Goal: Task Accomplishment & Management: Manage account settings

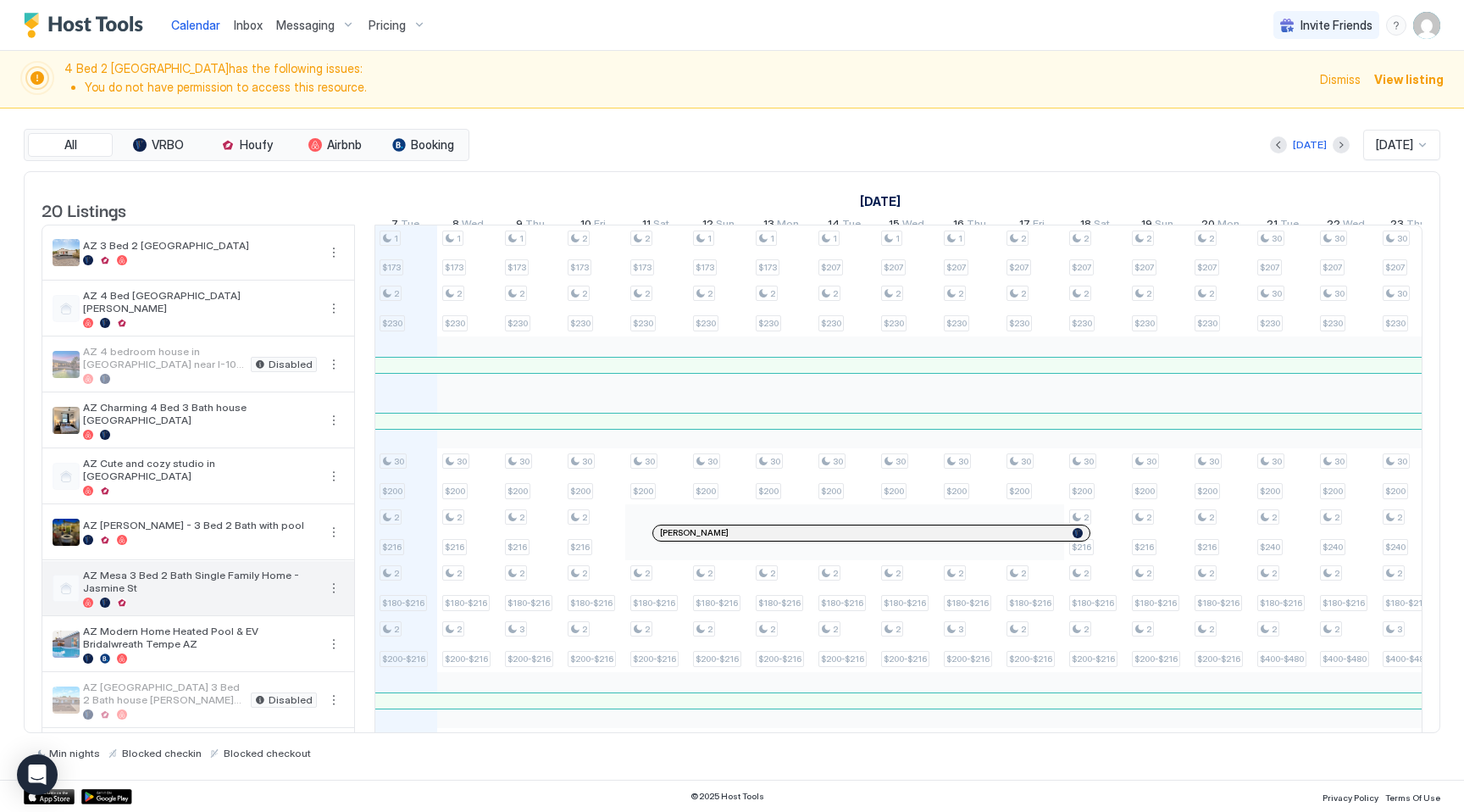
scroll to position [625, 0]
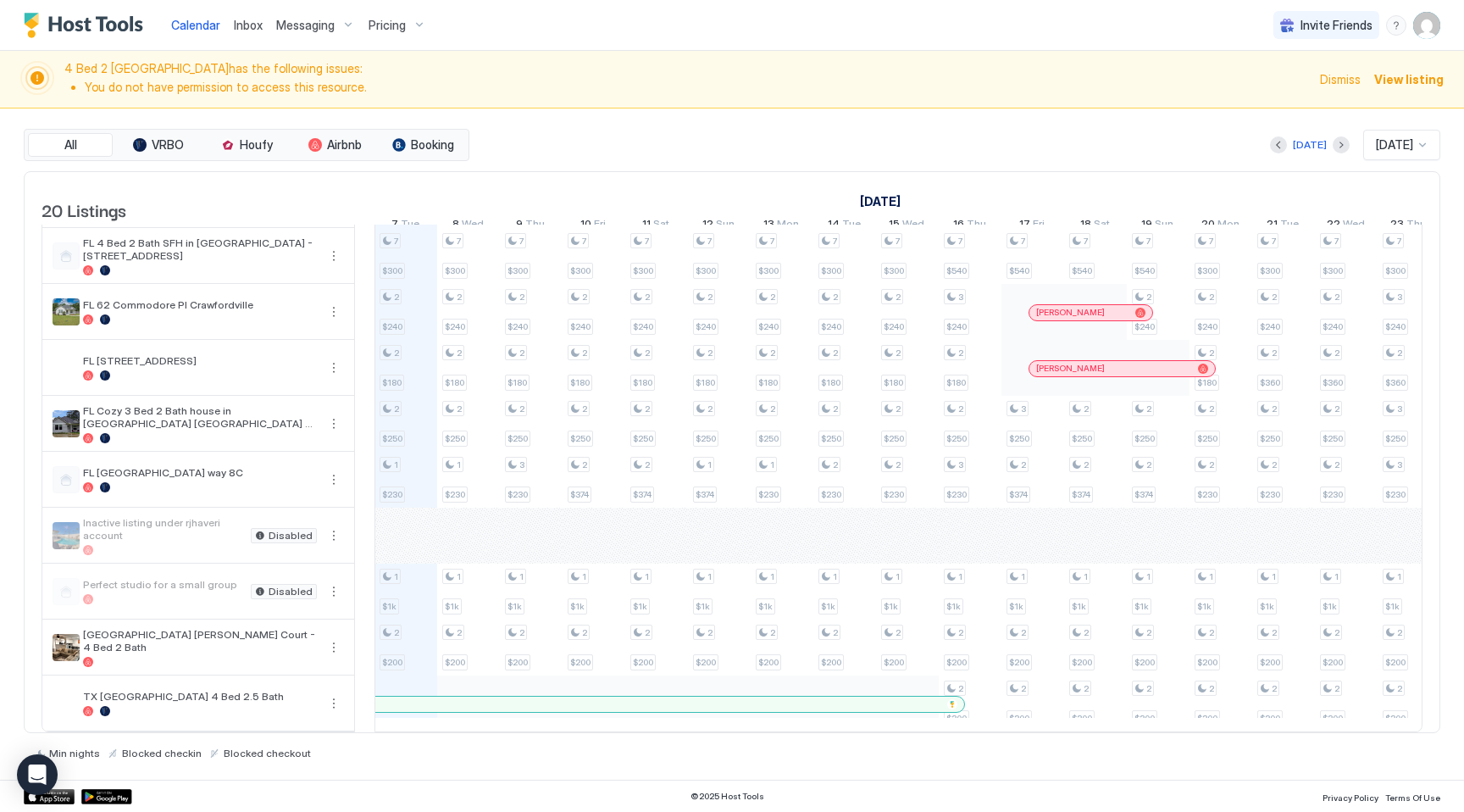
click at [415, 25] on div "Pricing" at bounding box center [398, 25] width 71 height 29
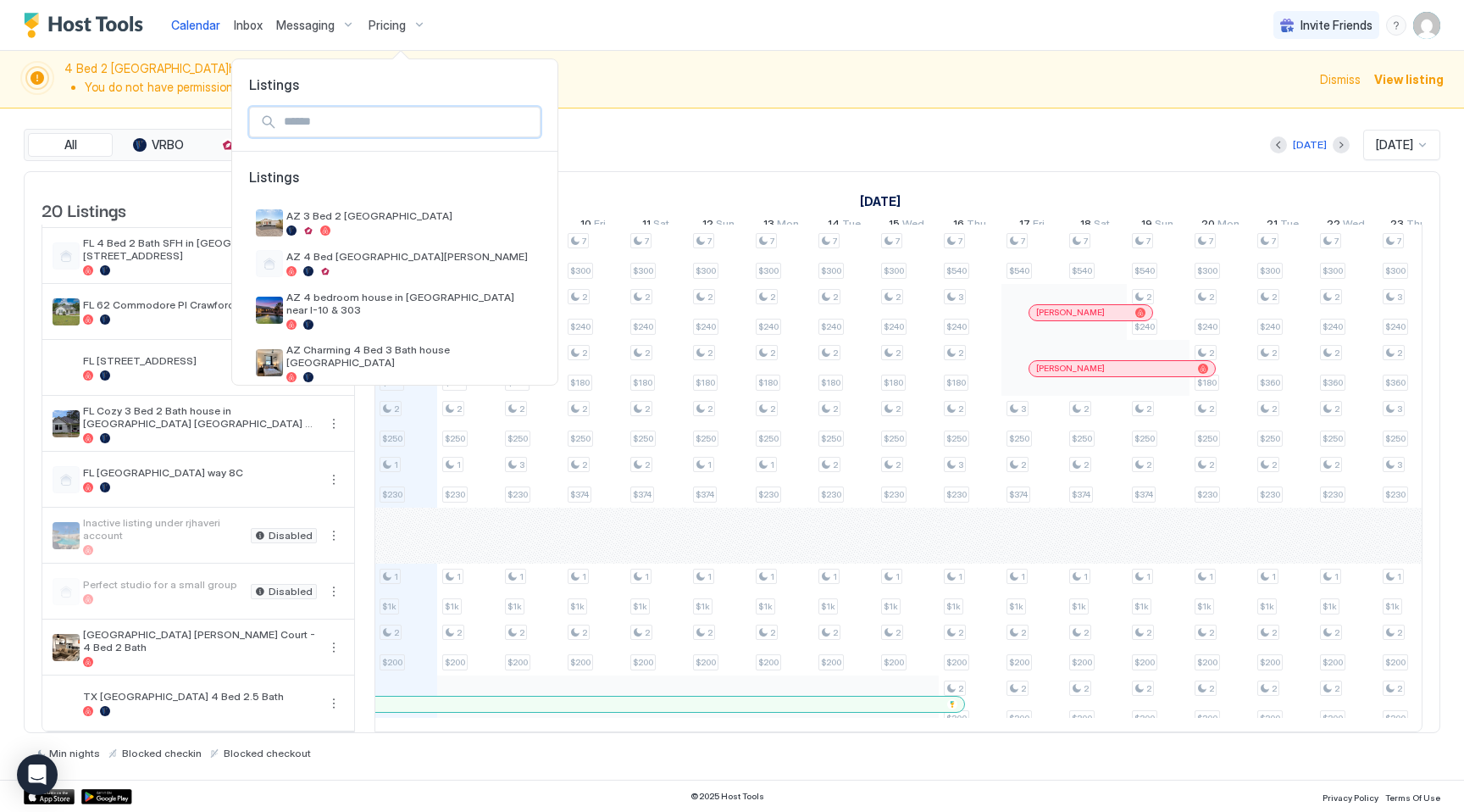
click at [399, 127] on input "Input Field" at bounding box center [408, 122] width 263 height 29
type input "**"
click at [633, 87] on div at bounding box center [732, 406] width 1464 height 812
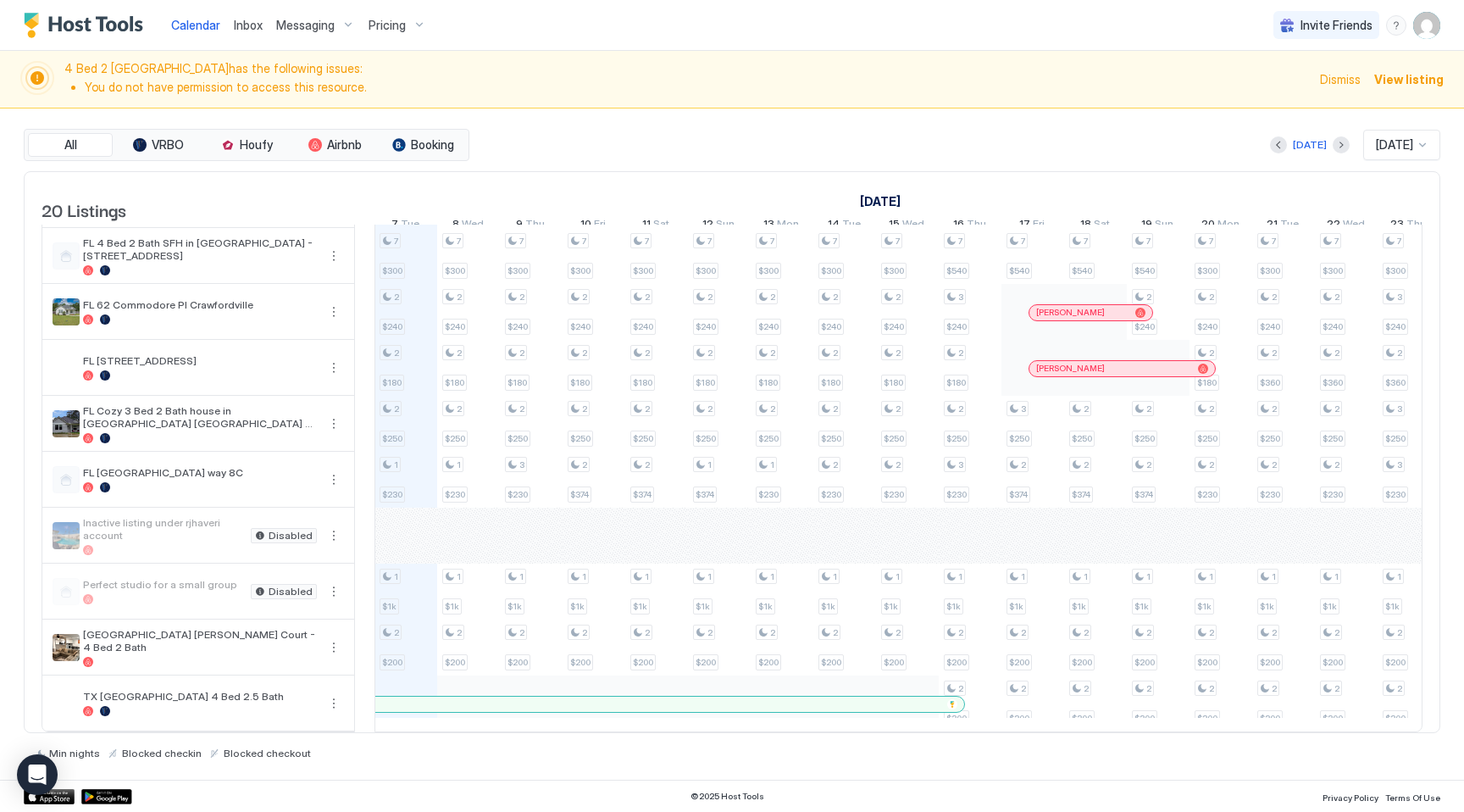
click at [392, 24] on span "Pricing" at bounding box center [387, 25] width 38 height 15
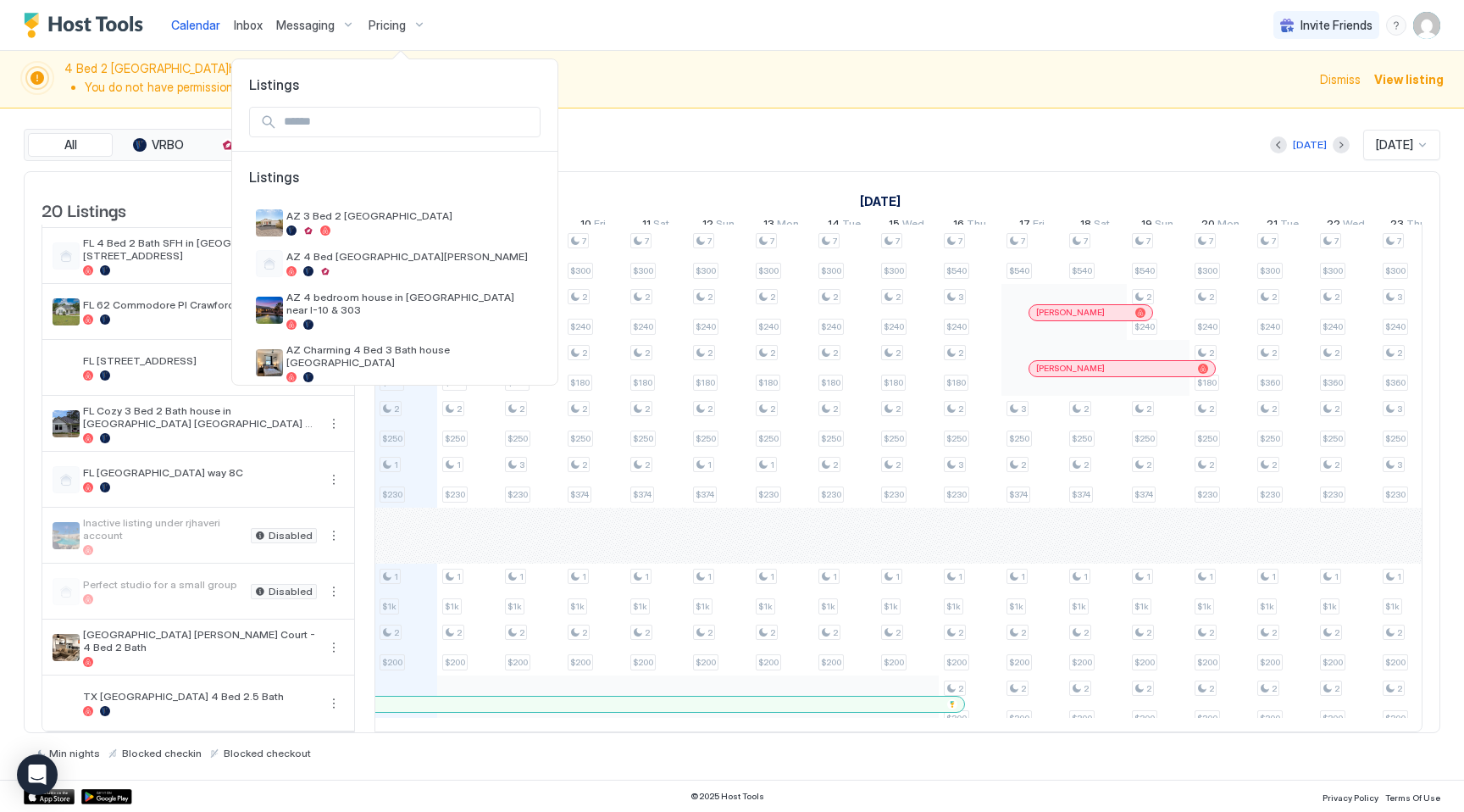
click at [386, 121] on input "Input Field" at bounding box center [408, 122] width 263 height 29
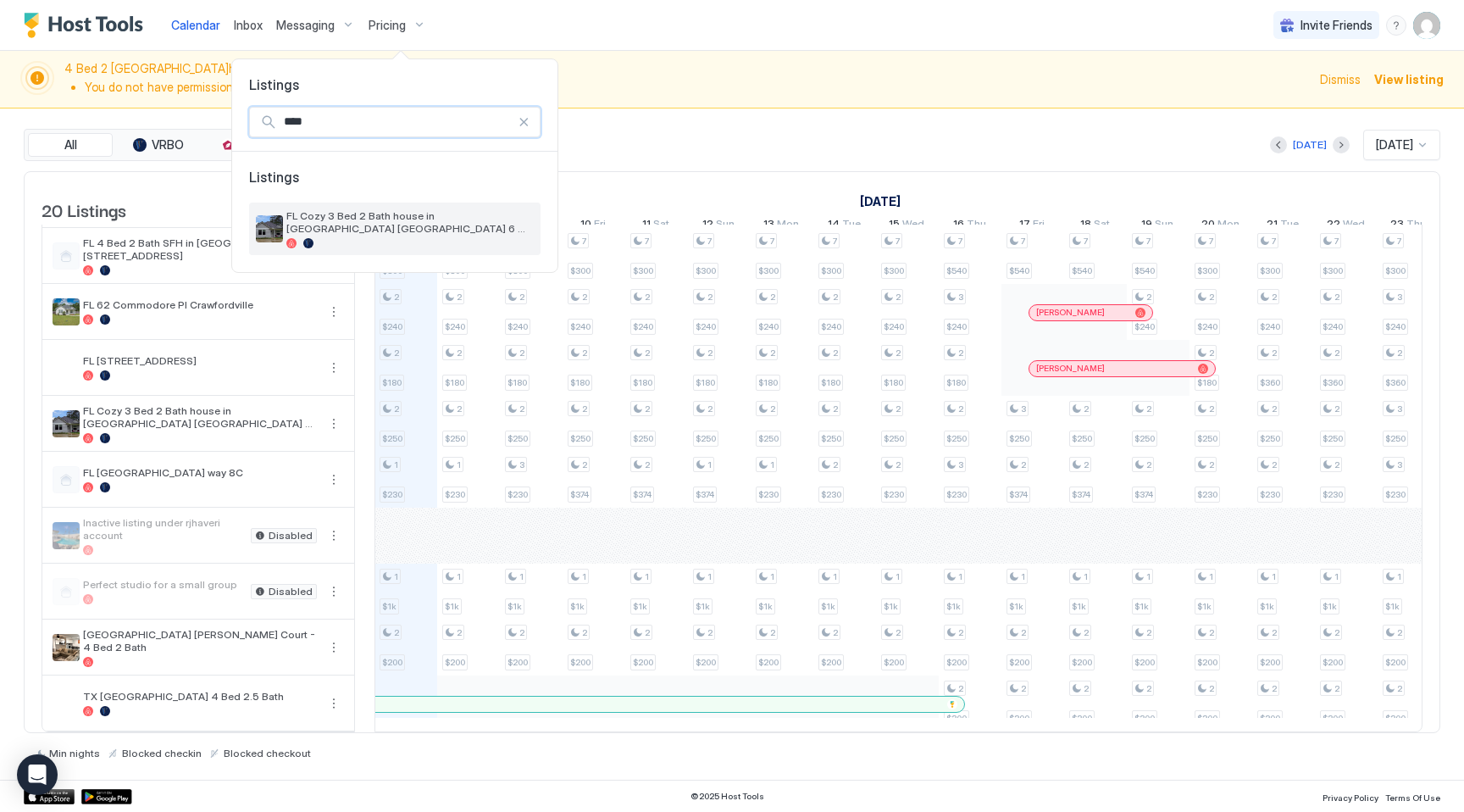
type input "****"
click at [386, 210] on span "FL Cozy 3 Bed 2 Bath house in [GEOGRAPHIC_DATA] [GEOGRAPHIC_DATA] 6 [PERSON_NAM…" at bounding box center [410, 222] width 247 height 25
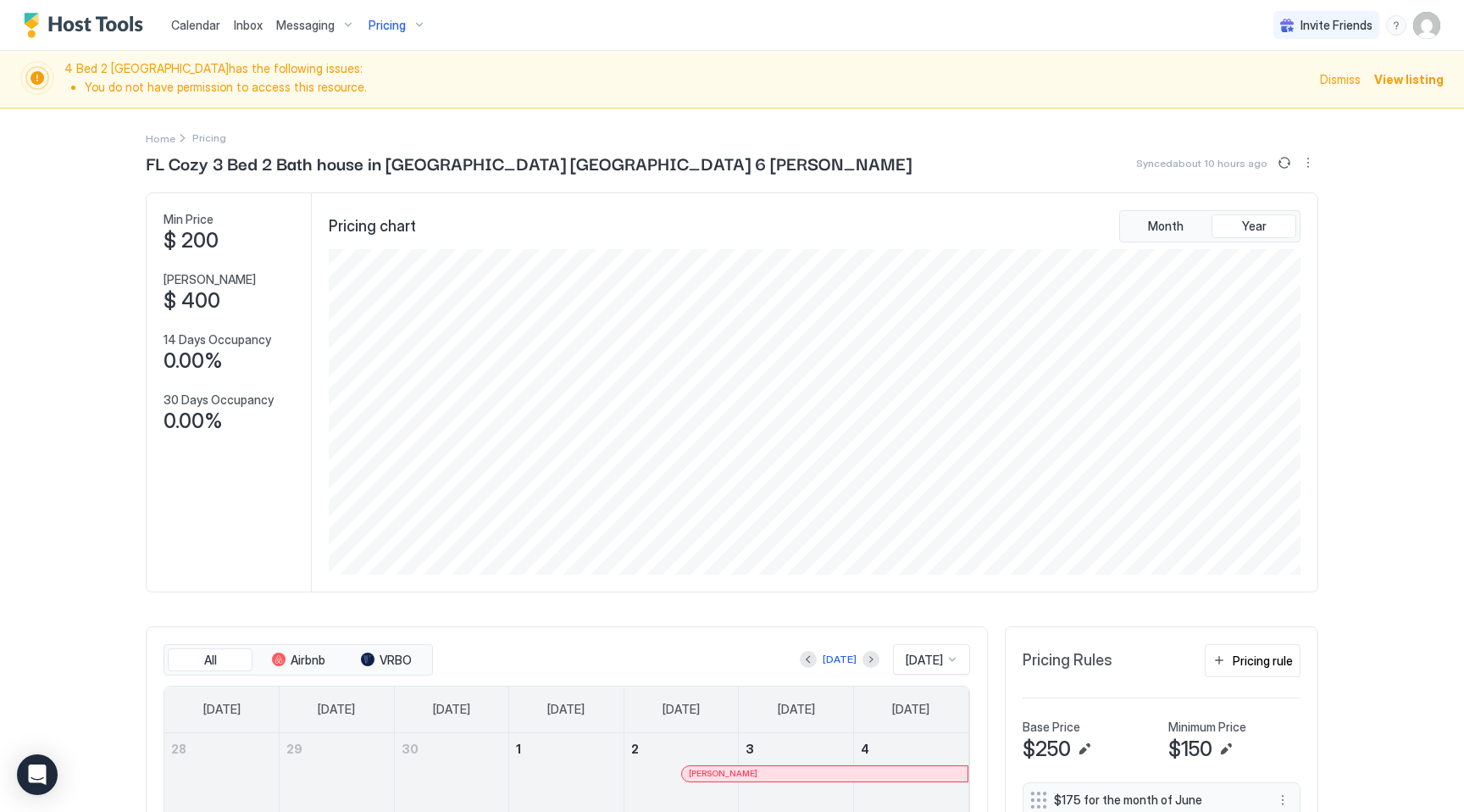
scroll to position [333, 0]
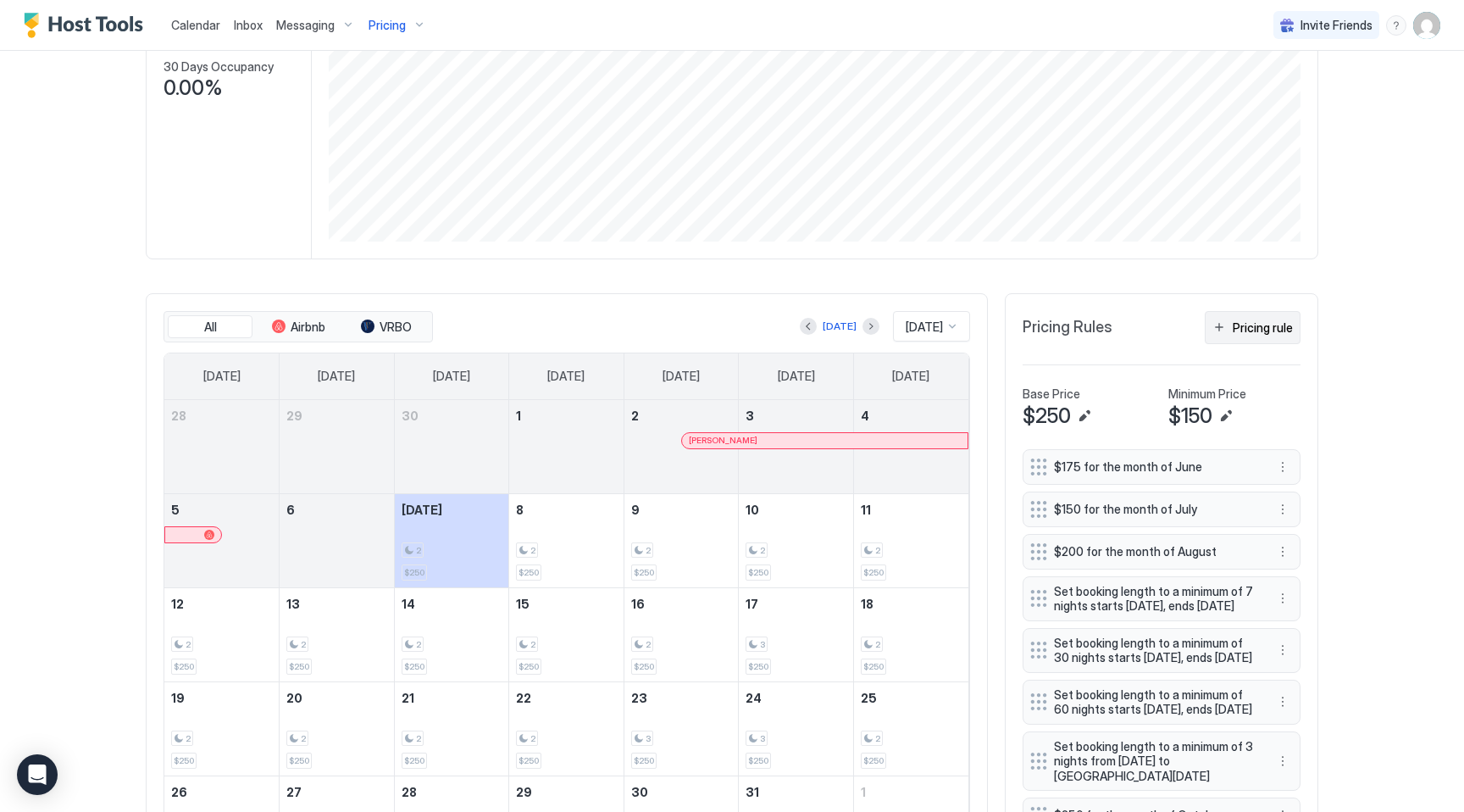
click at [1274, 331] on div "Pricing rule" at bounding box center [1263, 327] width 60 height 17
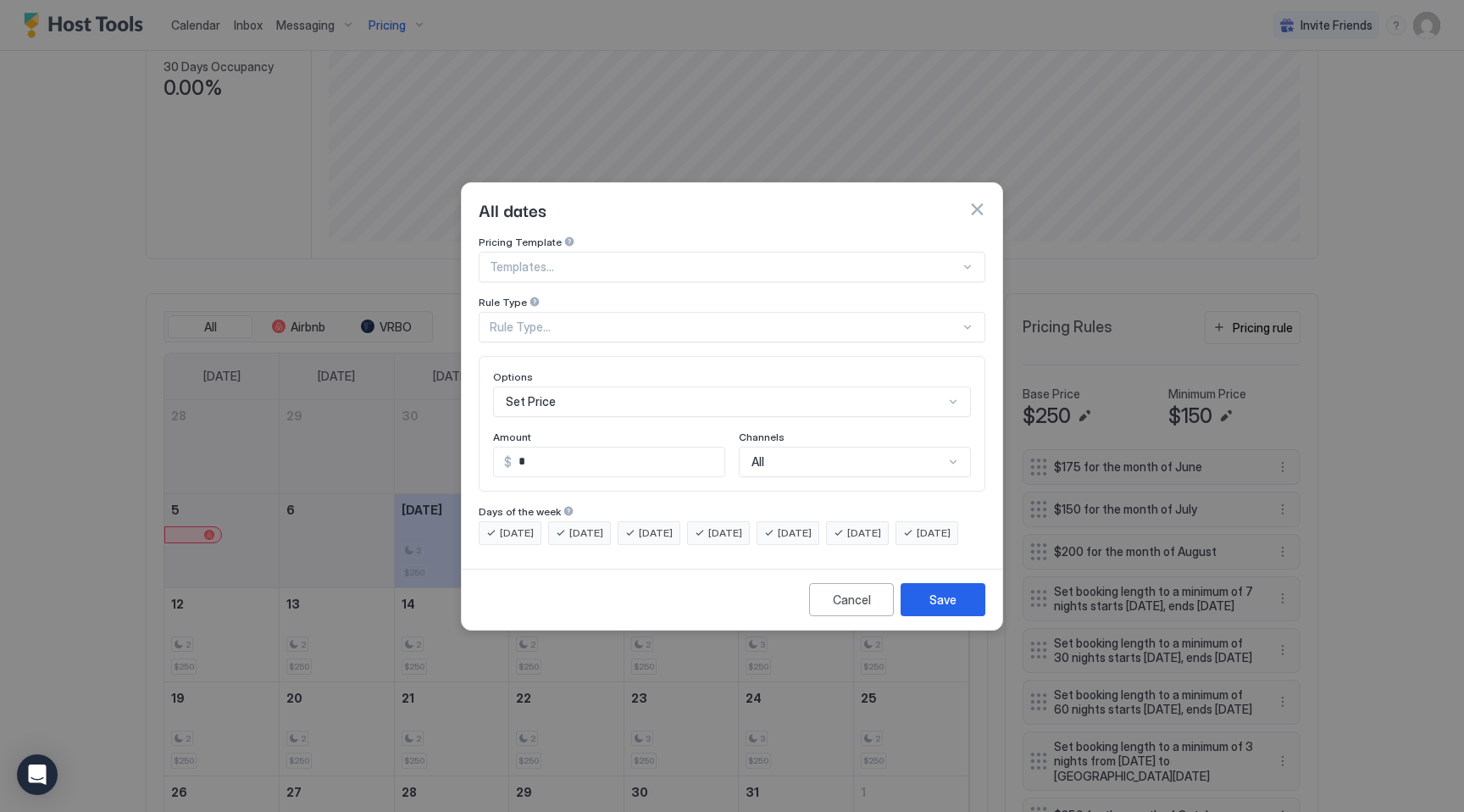
click at [556, 320] on div "Rule Type..." at bounding box center [724, 327] width 470 height 15
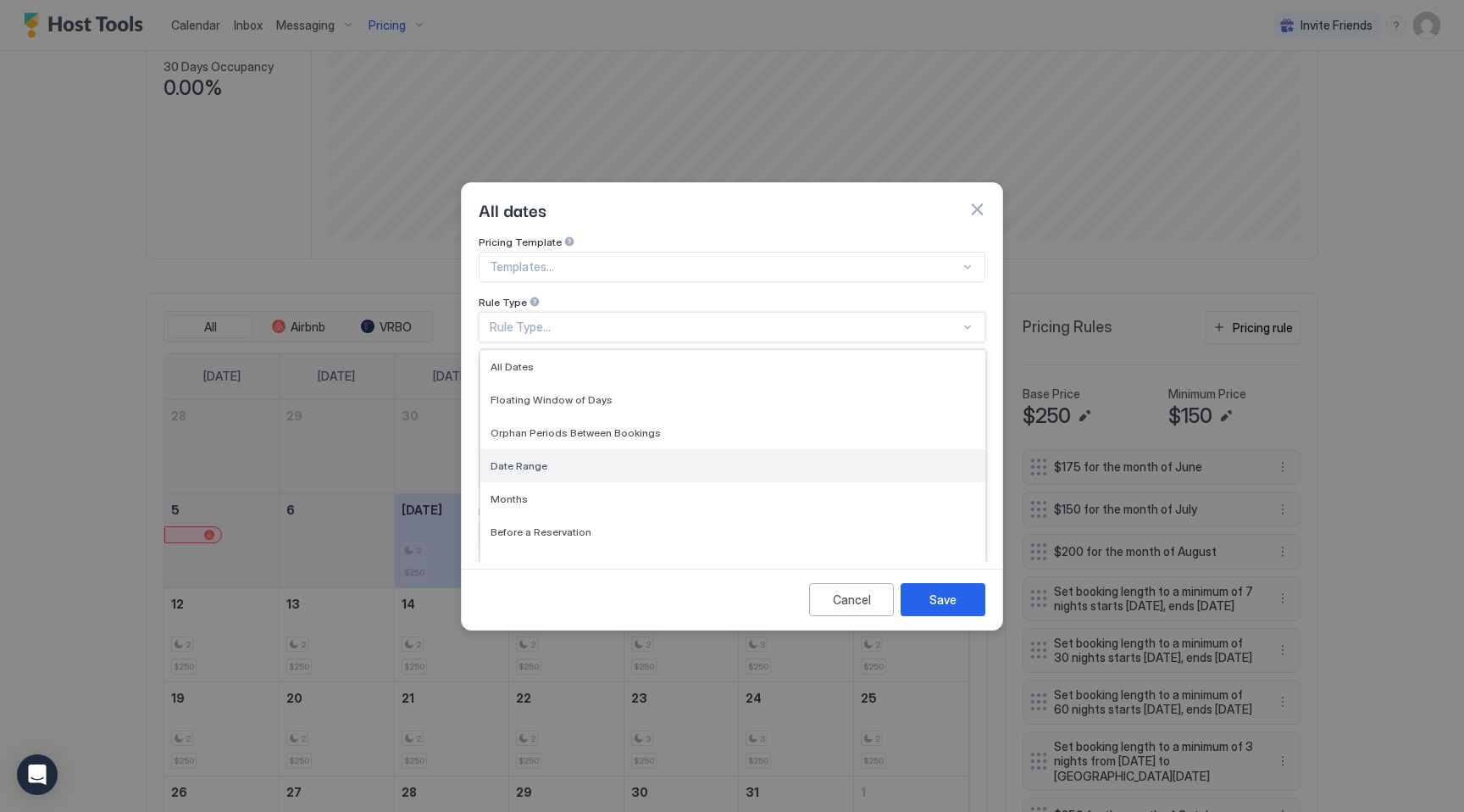
click at [536, 460] on span "Date Range" at bounding box center [519, 465] width 57 height 13
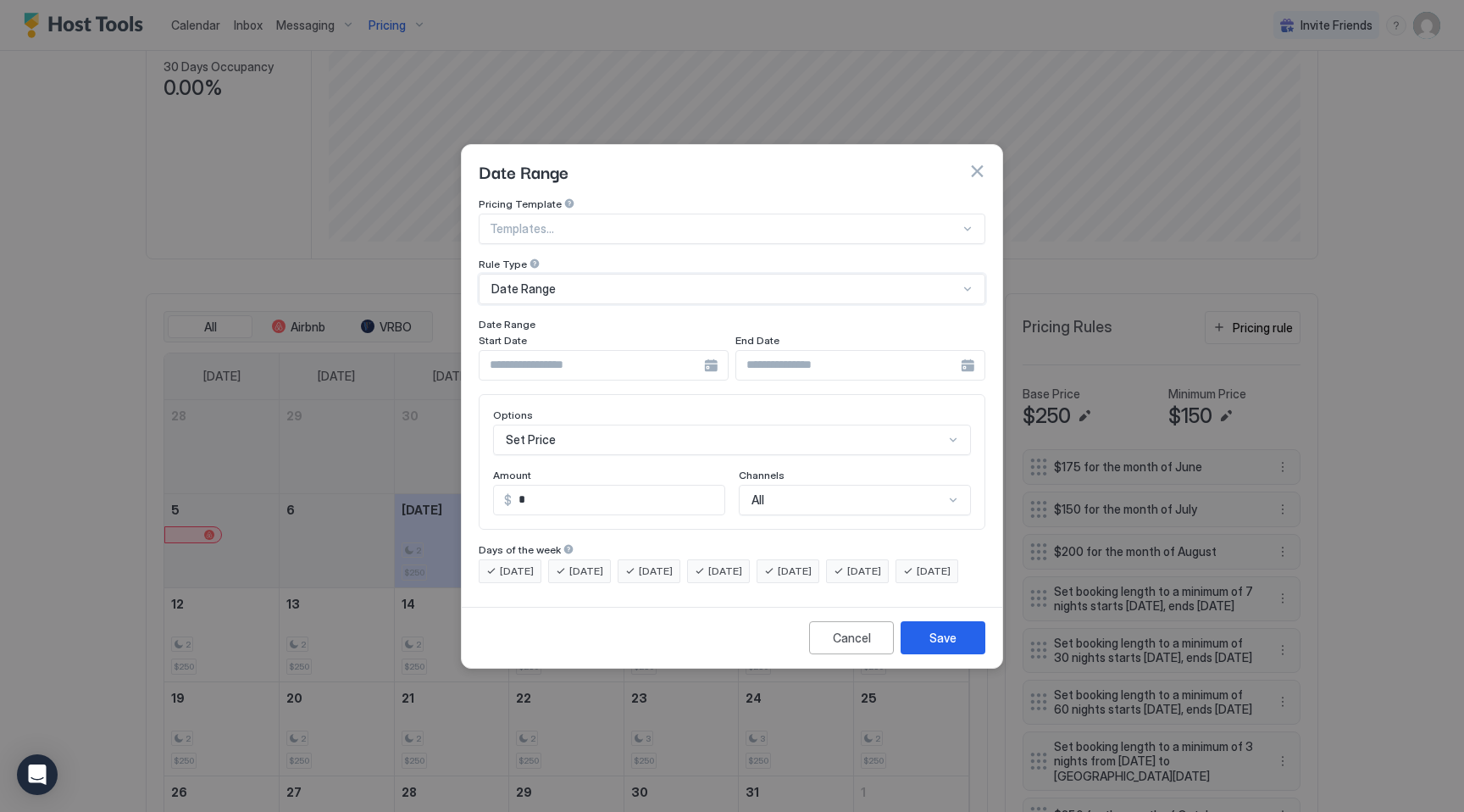
click at [629, 355] on input "Input Field" at bounding box center [592, 365] width 224 height 29
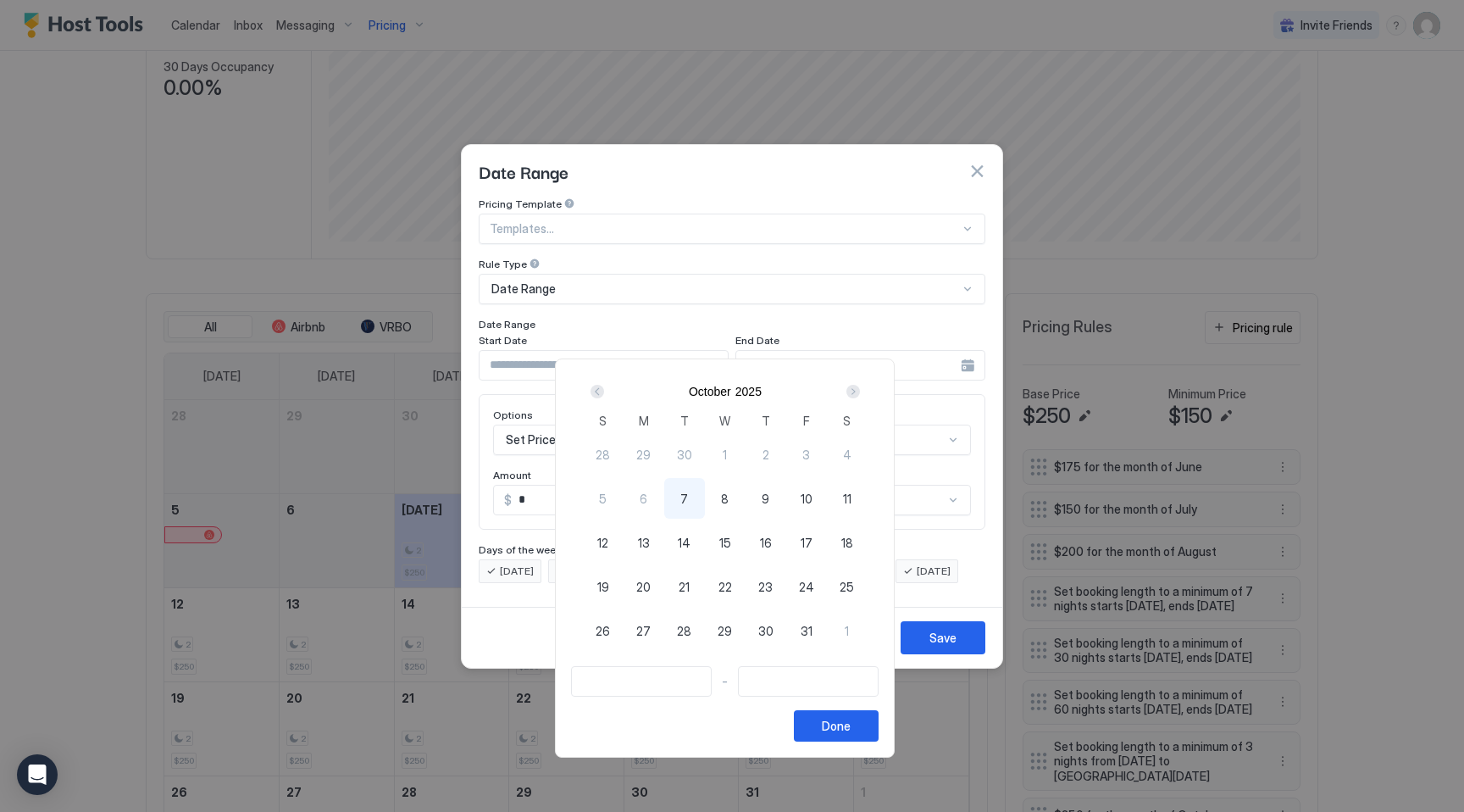
click at [770, 541] on span "16" at bounding box center [766, 543] width 12 height 17
type input "**********"
click at [662, 595] on div "20" at bounding box center [644, 586] width 41 height 41
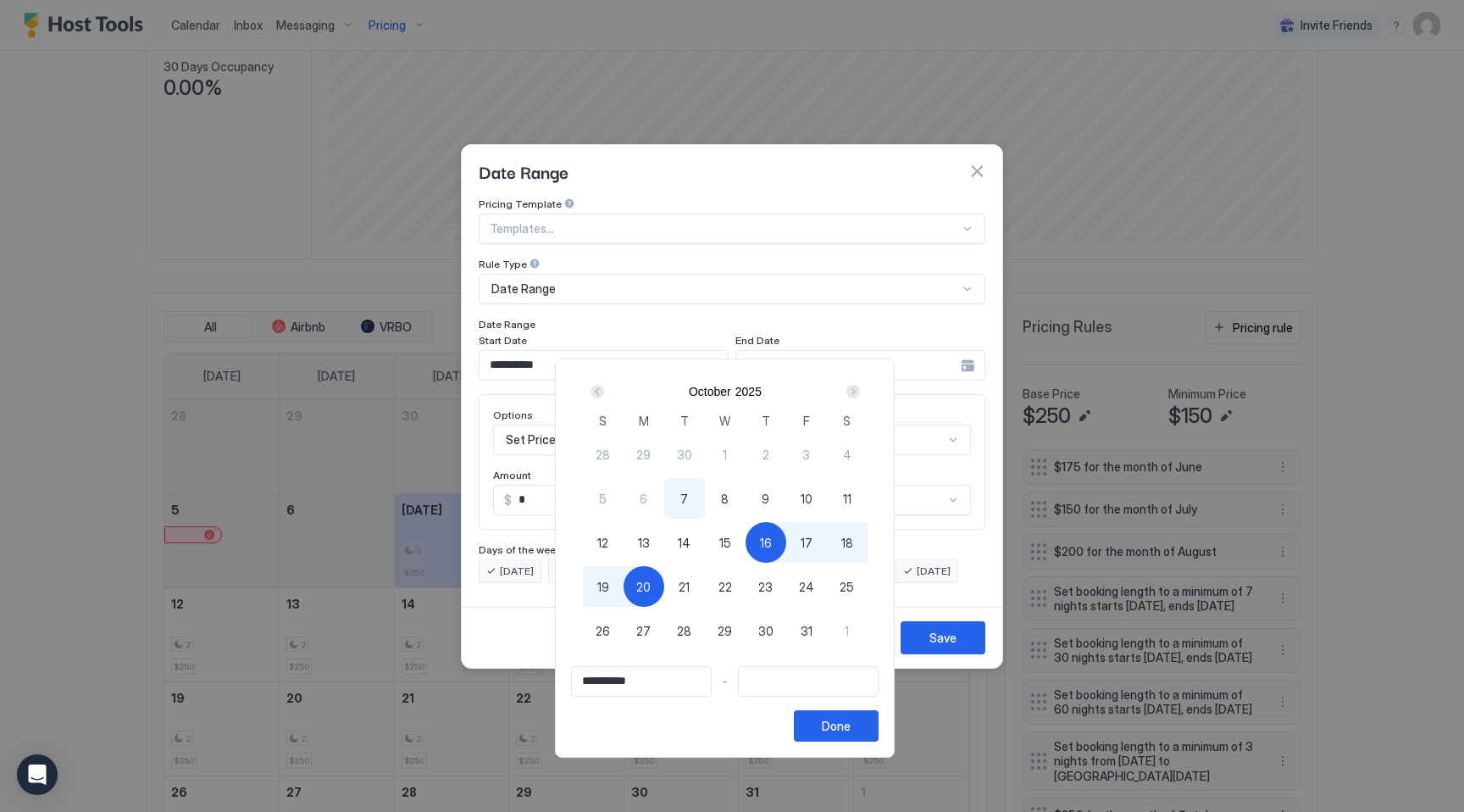
type input "**********"
click at [844, 724] on div "Done" at bounding box center [836, 725] width 29 height 17
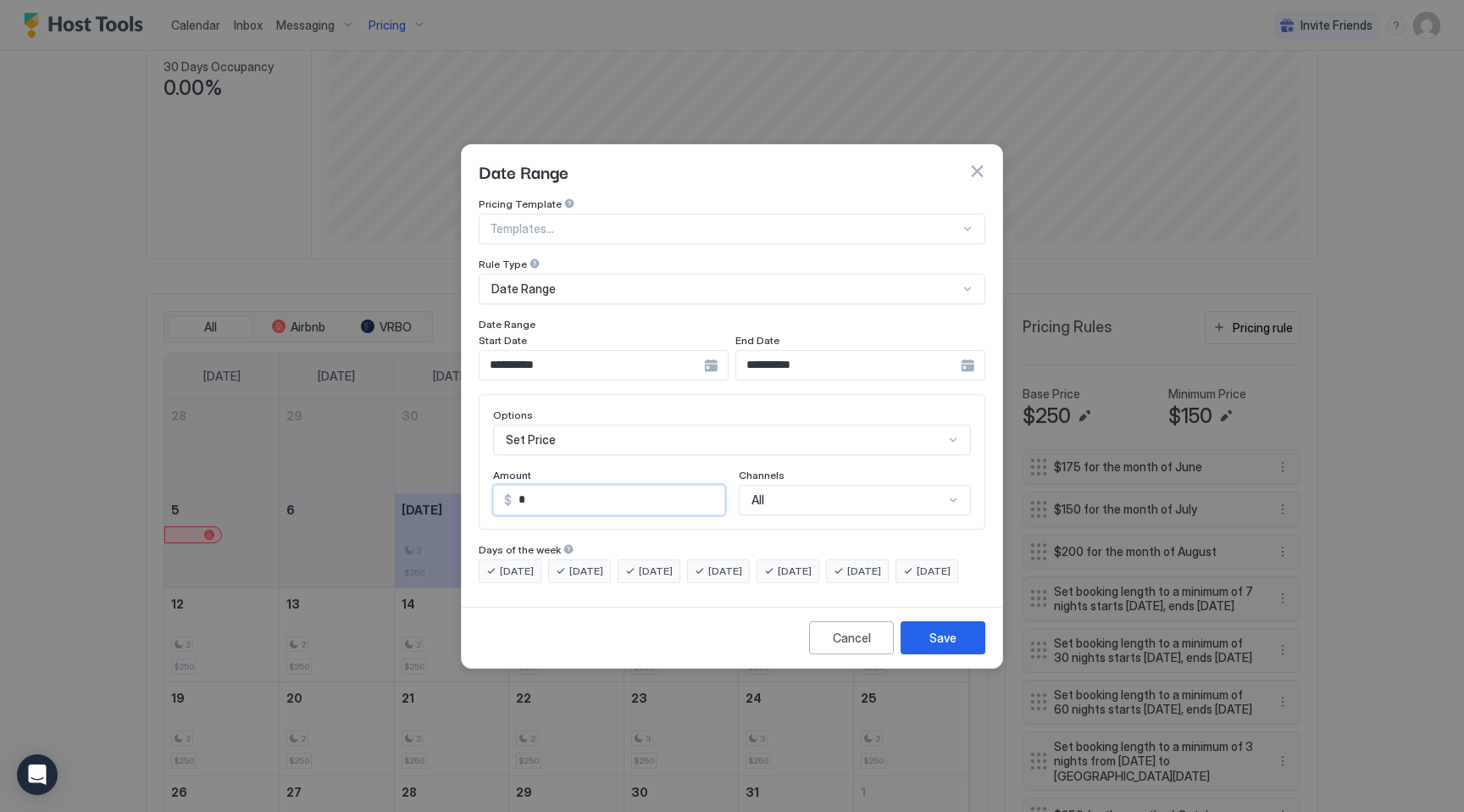
click at [620, 486] on input "*" at bounding box center [618, 500] width 212 height 29
type input "***"
click at [938, 646] on div "Save" at bounding box center [943, 637] width 27 height 17
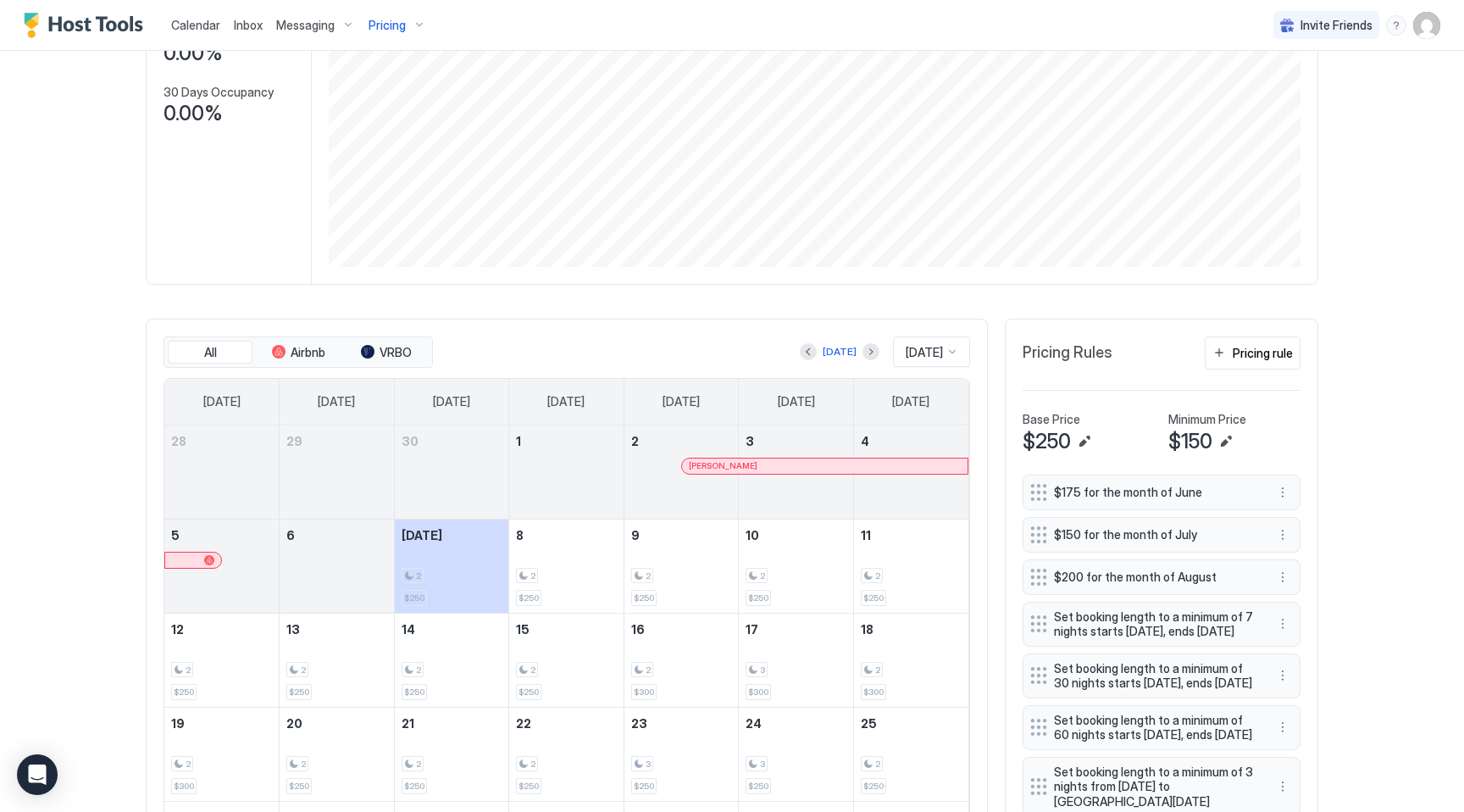
scroll to position [1015, 0]
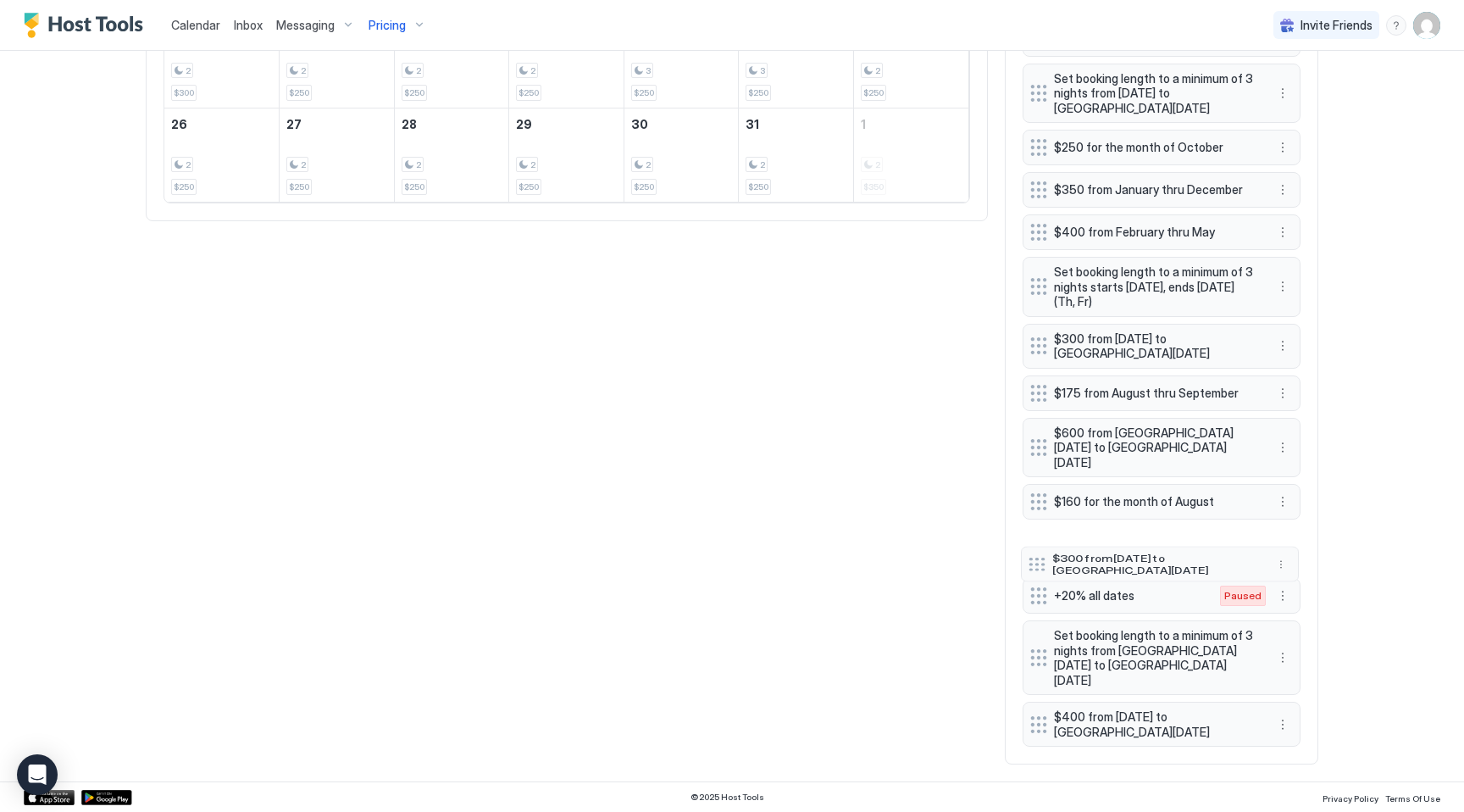
drag, startPoint x: 1032, startPoint y: 729, endPoint x: 1036, endPoint y: 567, distance: 162.0
click at [1036, 567] on div at bounding box center [1037, 564] width 17 height 14
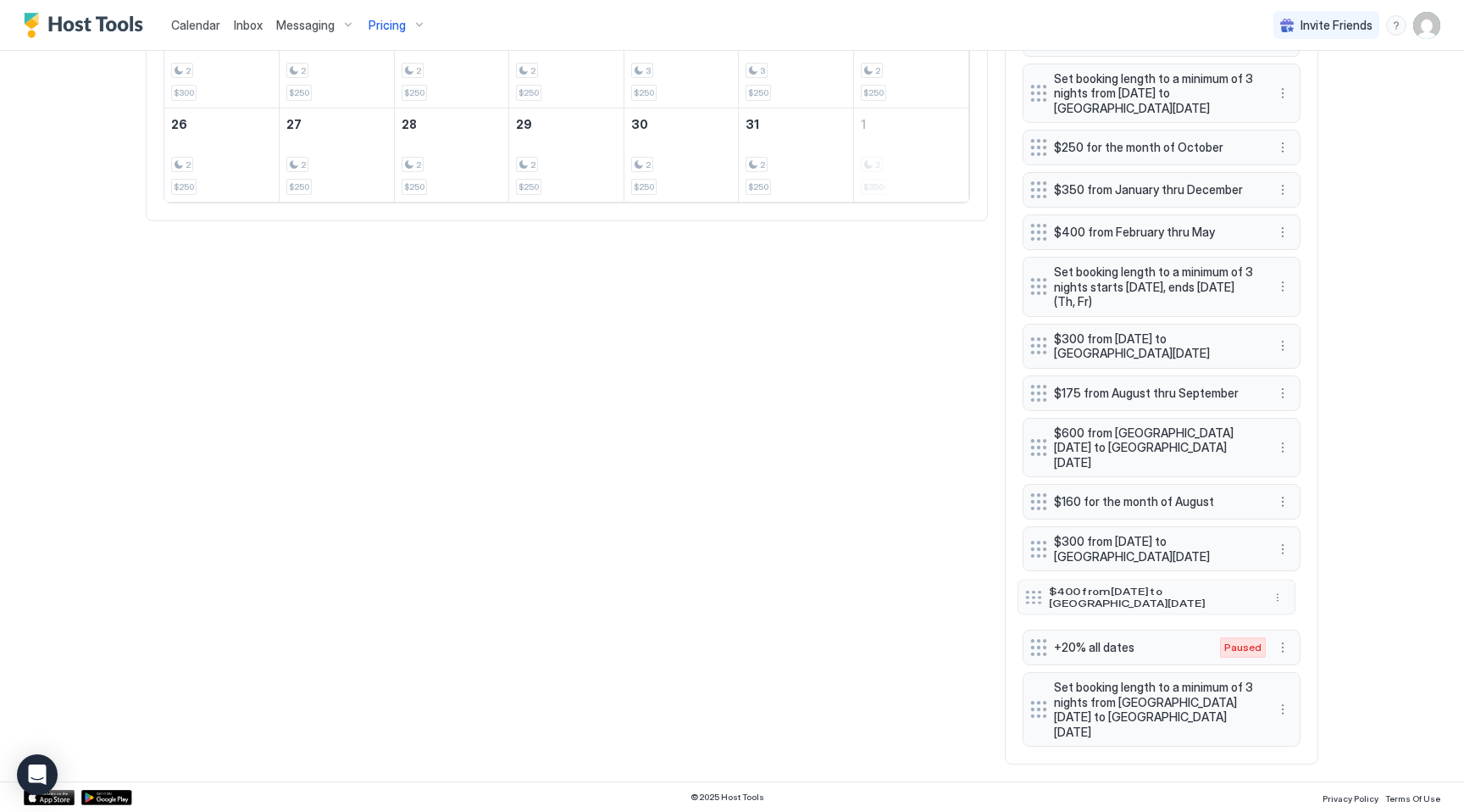
drag, startPoint x: 1042, startPoint y: 718, endPoint x: 1037, endPoint y: 591, distance: 127.1
click at [1037, 591] on div at bounding box center [1034, 598] width 17 height 14
click at [1284, 611] on button "More options" at bounding box center [1282, 601] width 20 height 20
click at [1315, 691] on span "Delete" at bounding box center [1314, 693] width 31 height 13
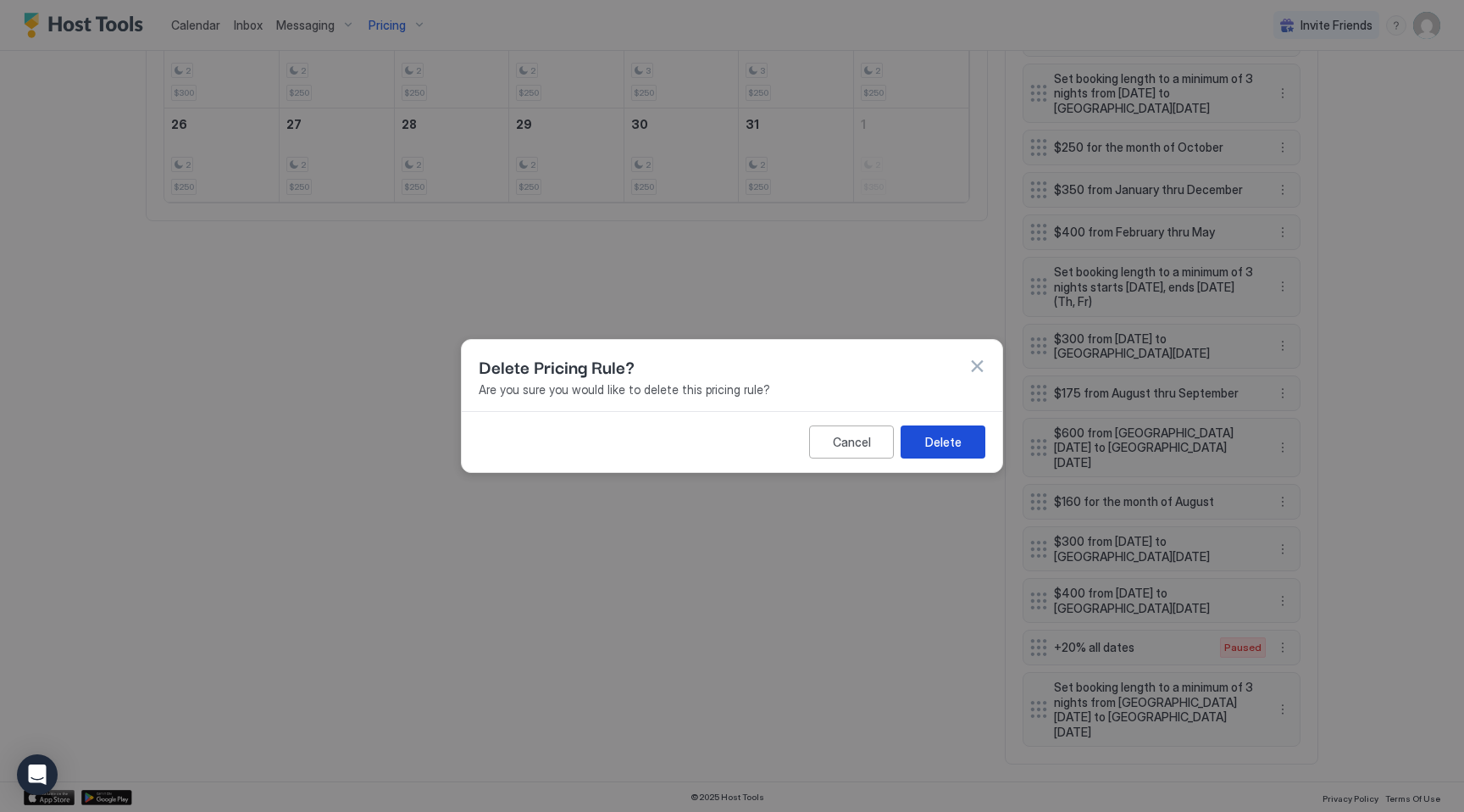
click at [924, 452] on button "Delete" at bounding box center [943, 441] width 85 height 33
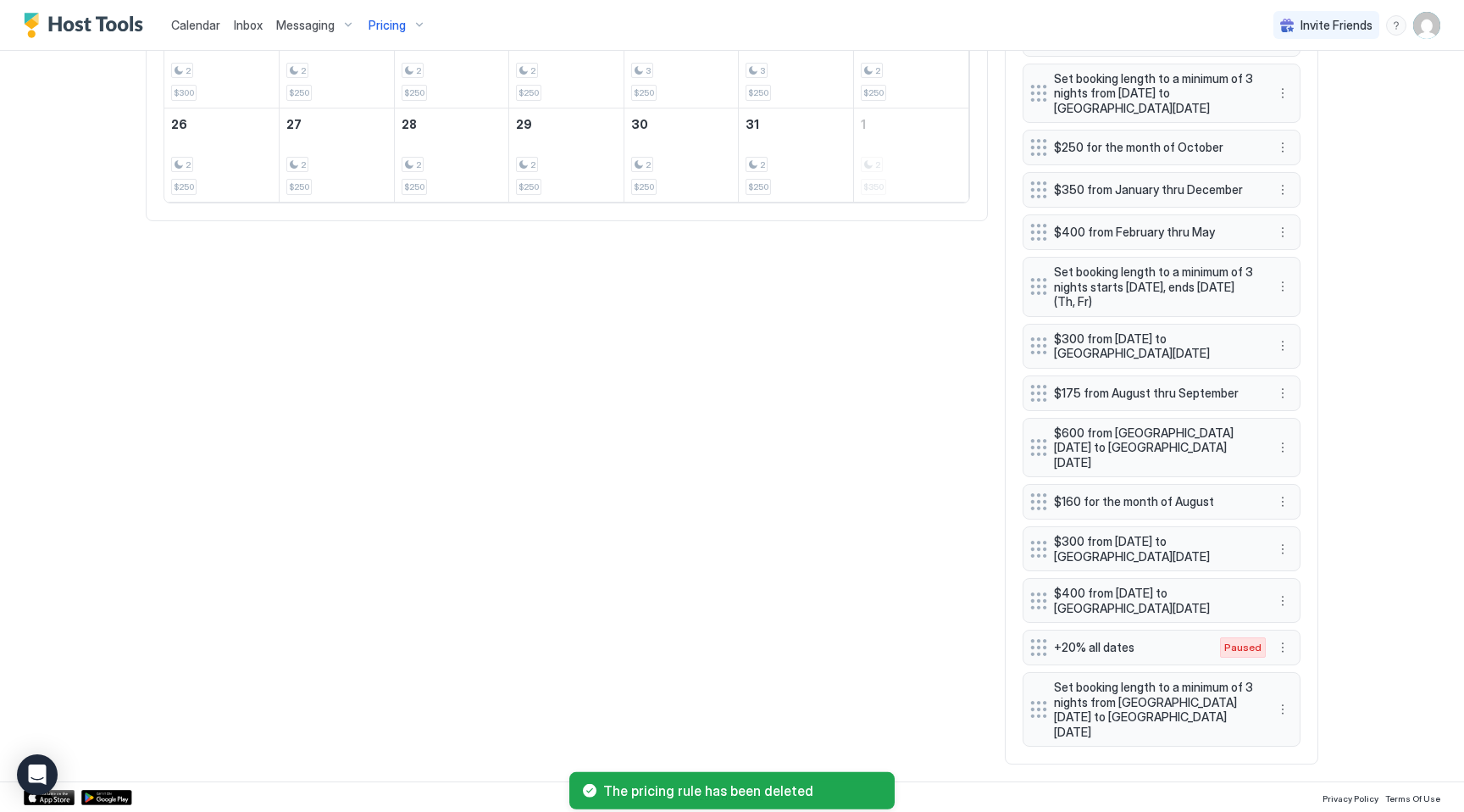
scroll to position [964, 0]
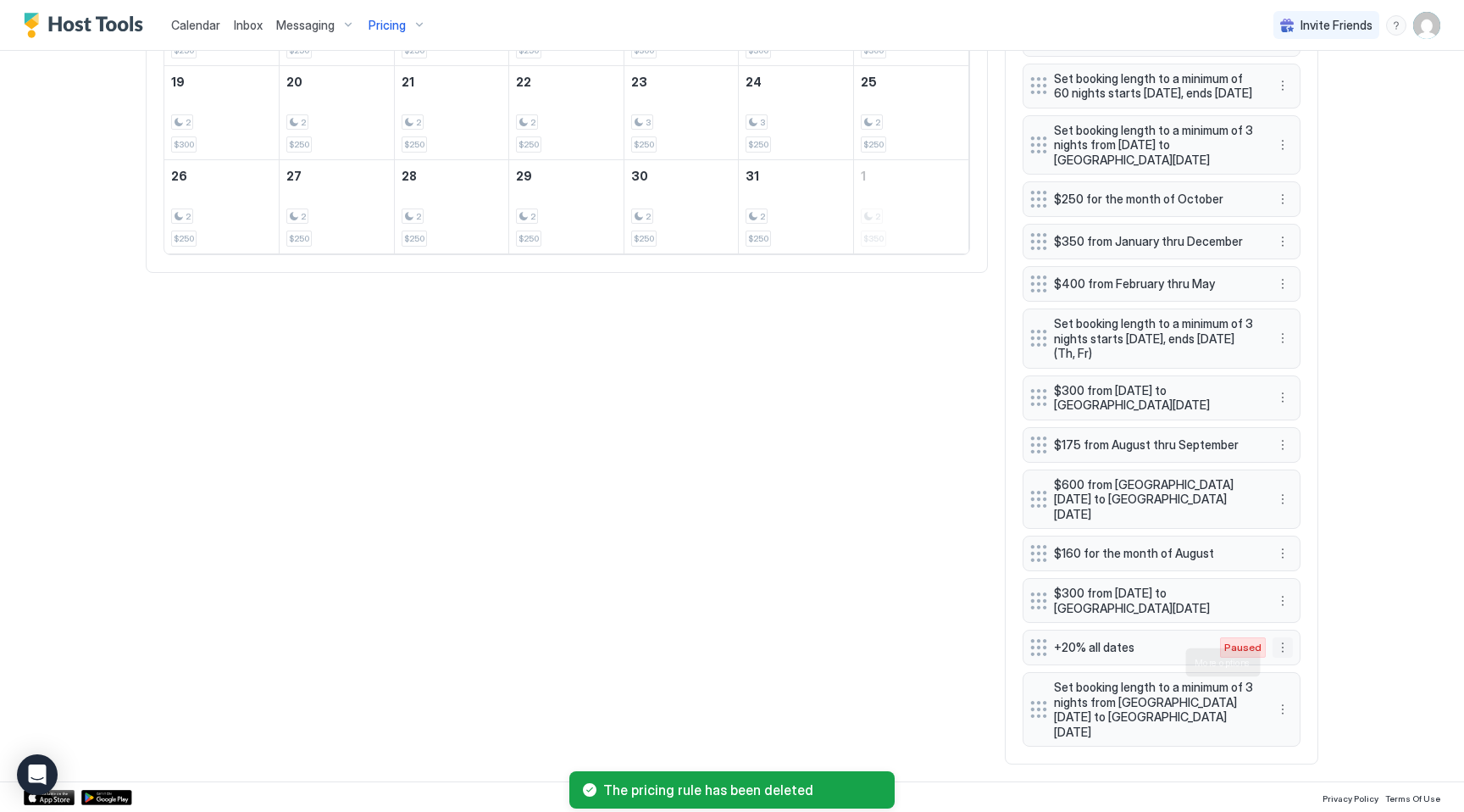
click at [1282, 658] on button "More options" at bounding box center [1282, 647] width 20 height 20
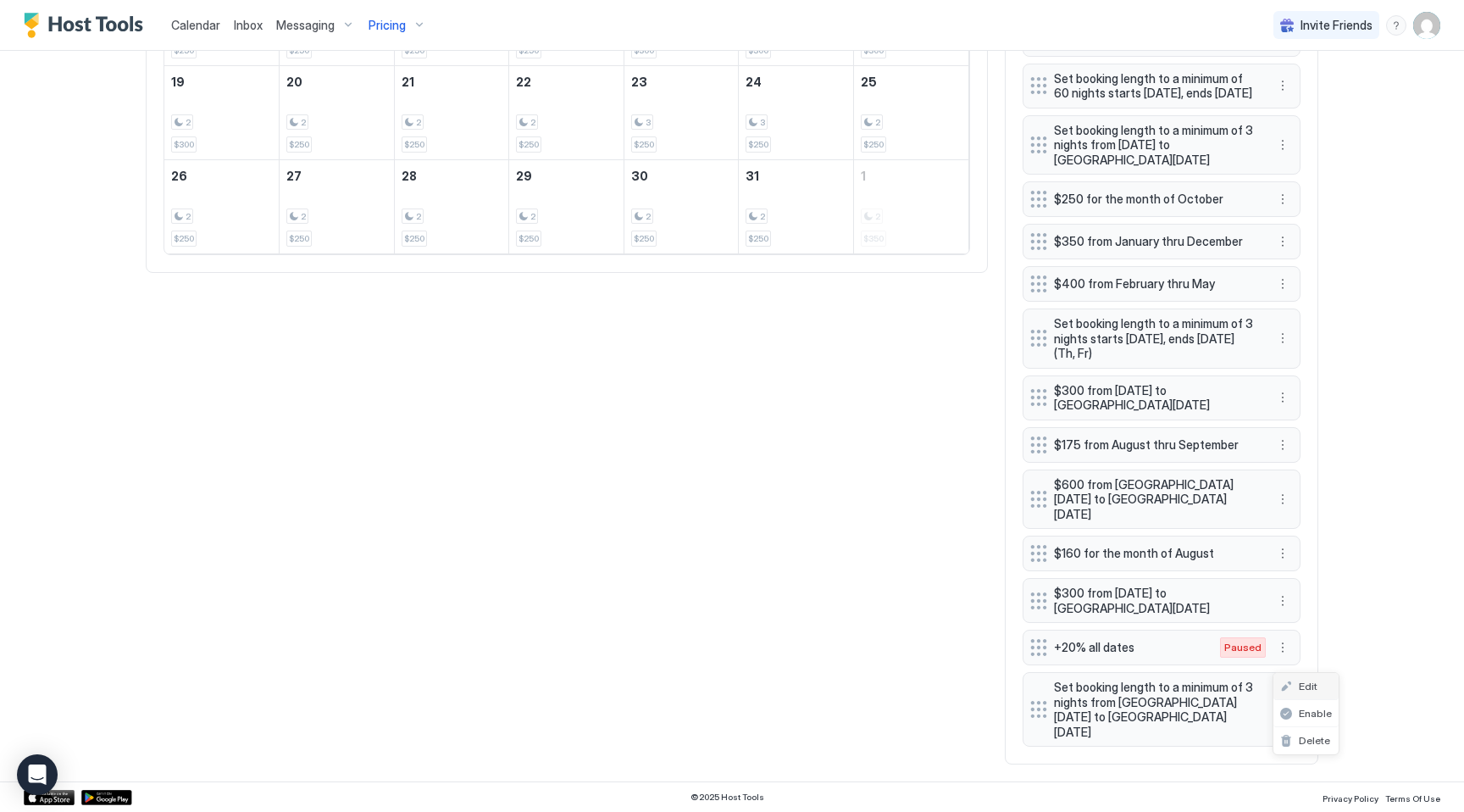
click at [1309, 689] on span "Edit" at bounding box center [1308, 686] width 18 height 13
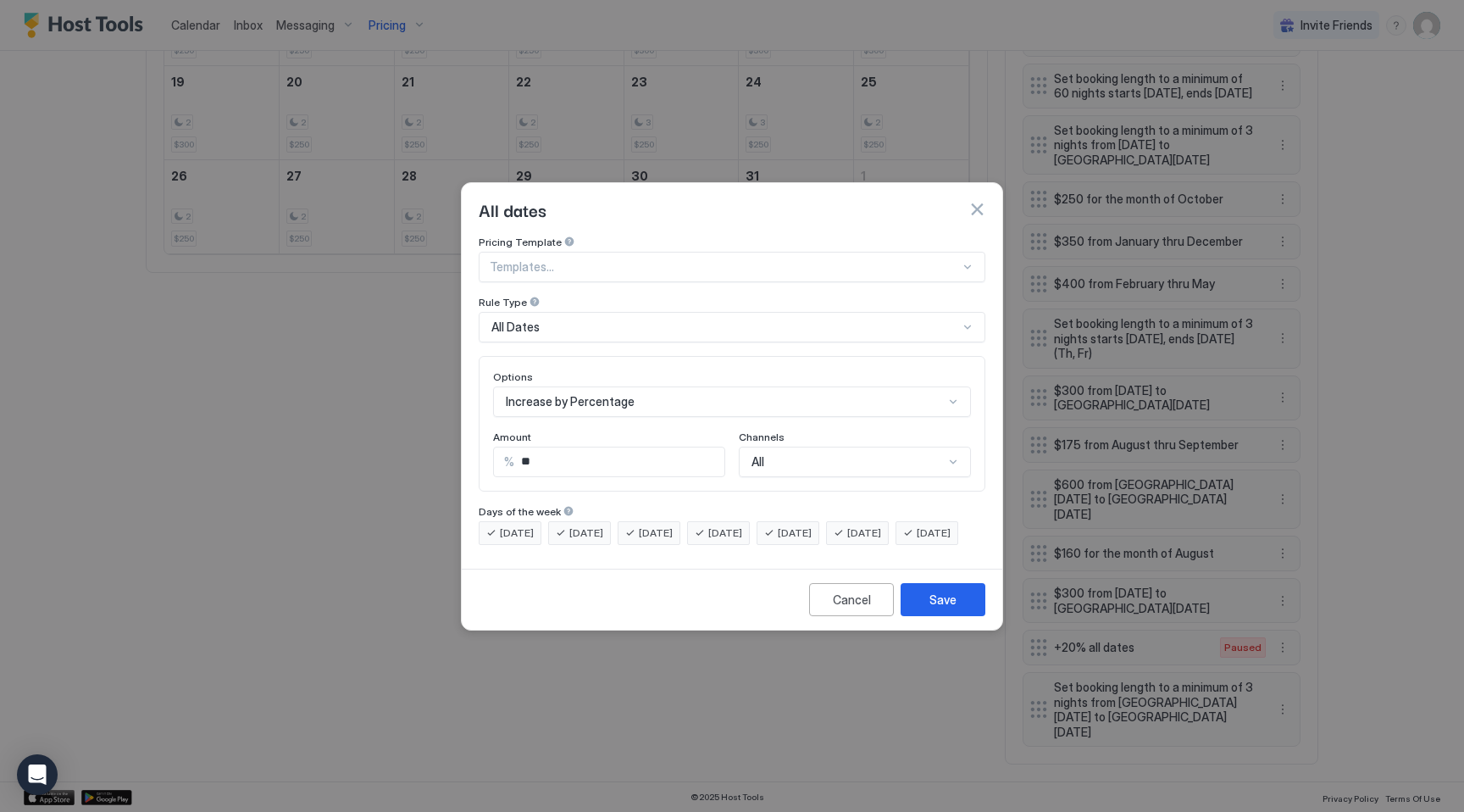
click at [559, 447] on input "**" at bounding box center [620, 462] width 211 height 29
type input "**"
click at [960, 616] on button "Save" at bounding box center [943, 600] width 85 height 33
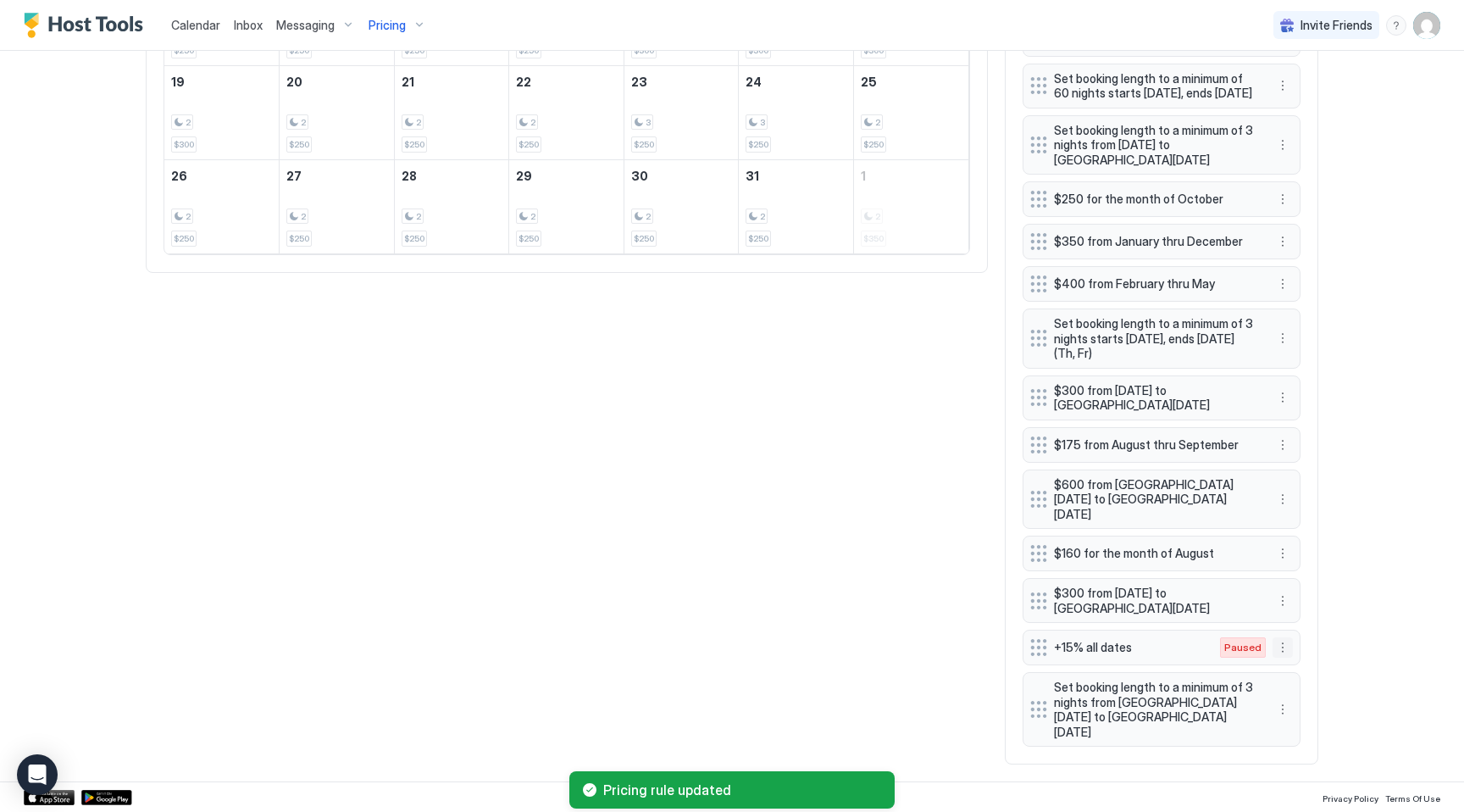
click at [1282, 658] on button "More options" at bounding box center [1282, 647] width 20 height 20
click at [1305, 709] on span "Enable" at bounding box center [1315, 713] width 33 height 13
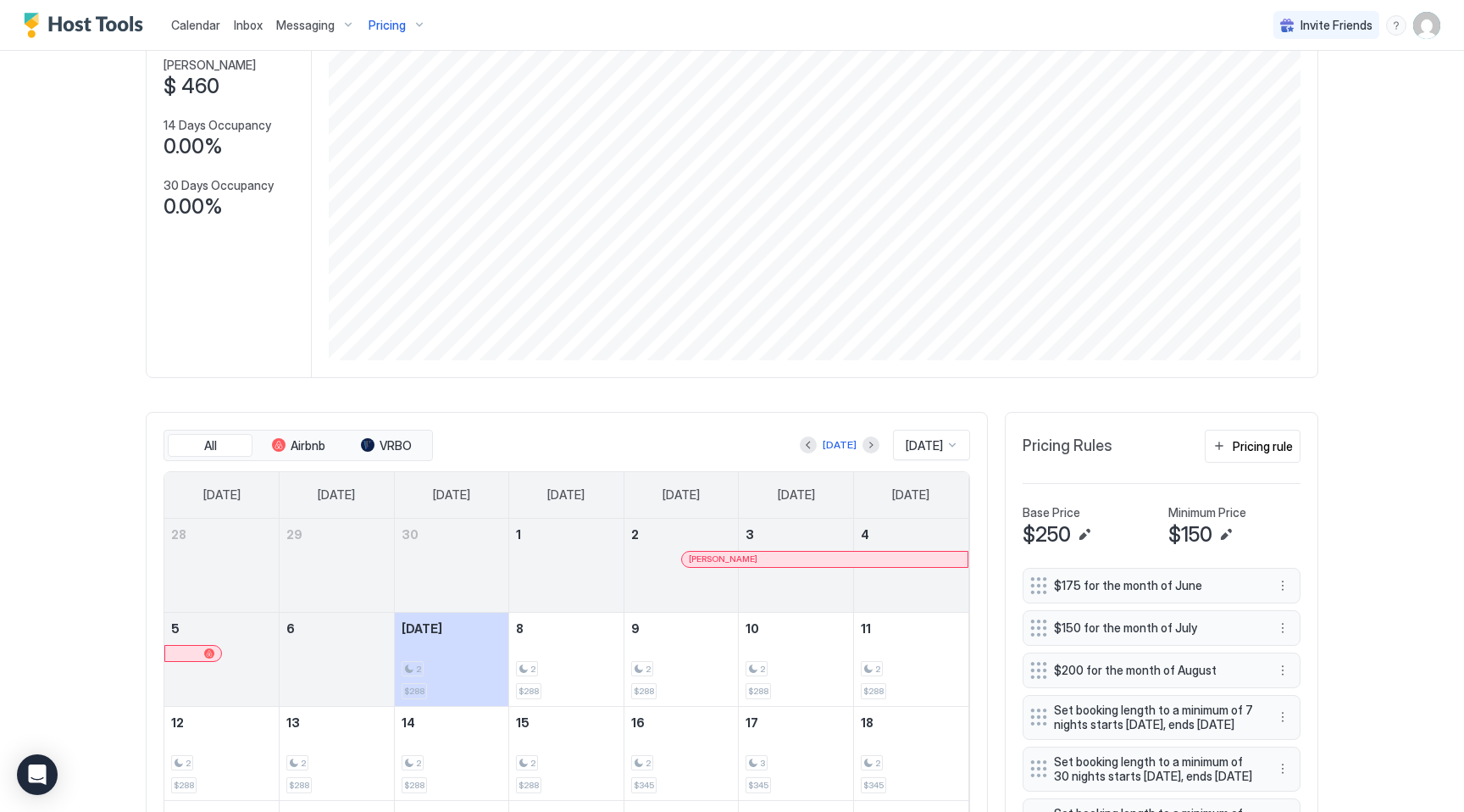
scroll to position [0, 0]
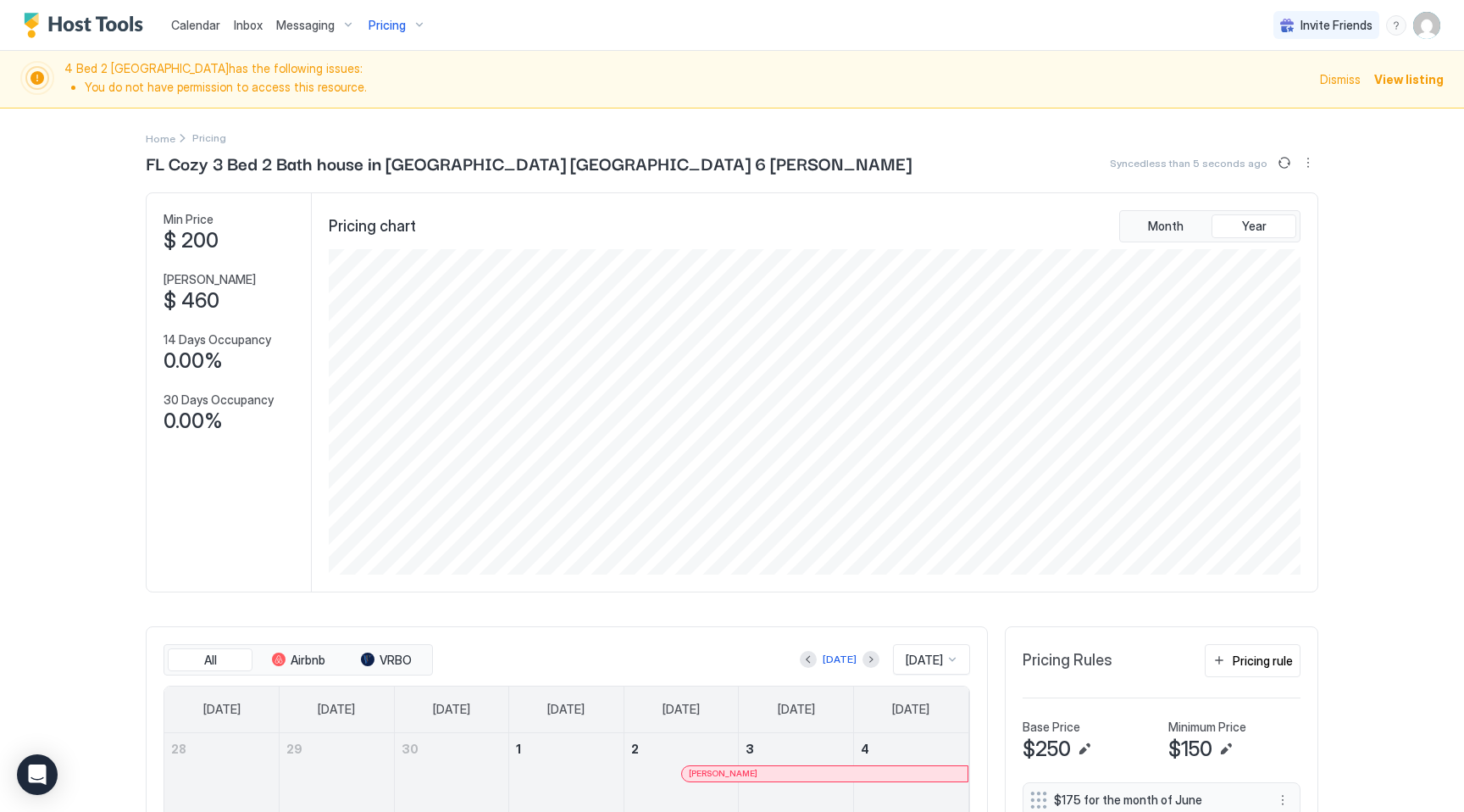
click at [387, 23] on span "Pricing" at bounding box center [387, 25] width 38 height 15
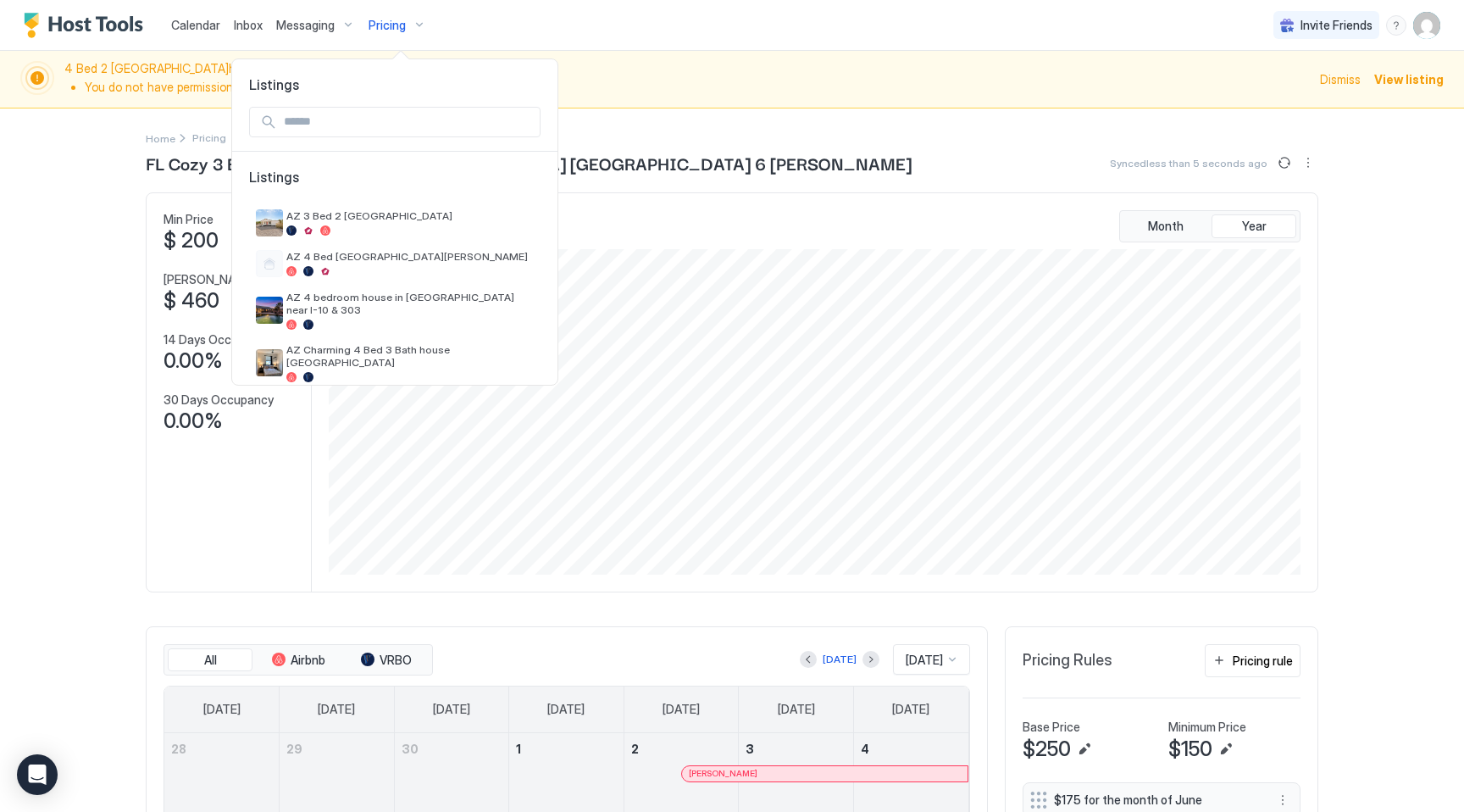
click at [358, 126] on input "Input Field" at bounding box center [408, 122] width 263 height 29
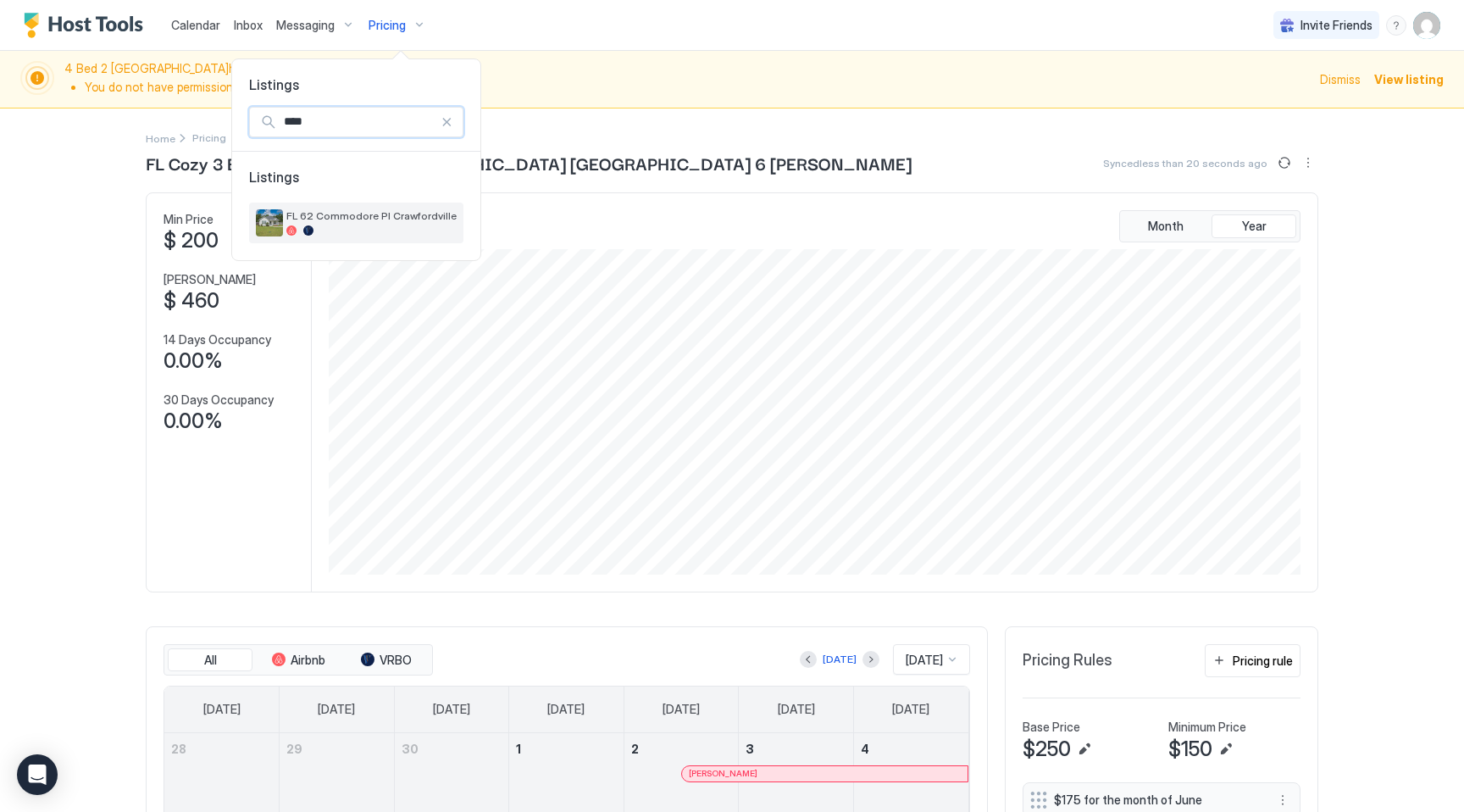
type input "****"
click at [377, 239] on div "FL 62 Commodore Pl Crawfordville" at bounding box center [356, 223] width 214 height 41
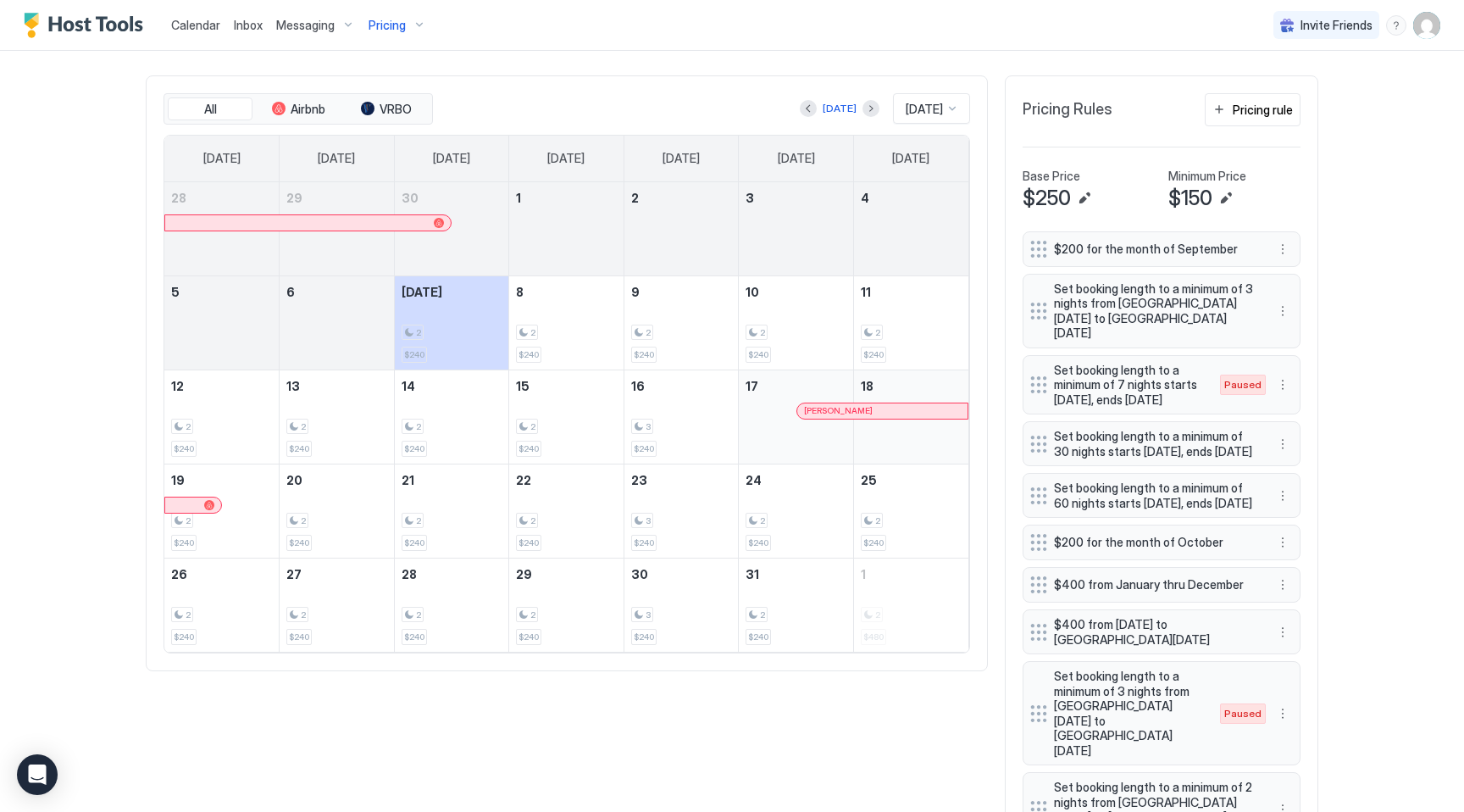
scroll to position [914, 0]
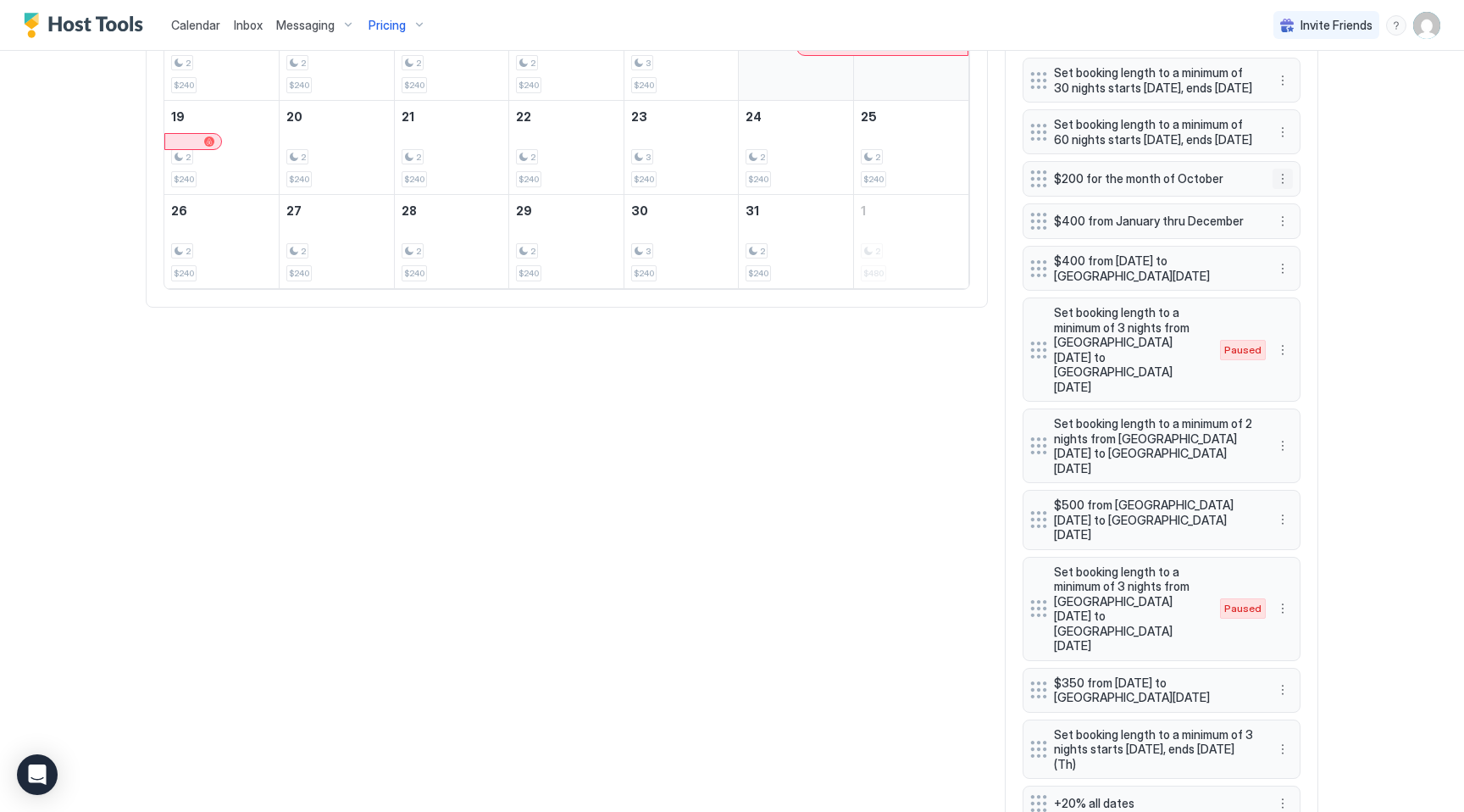
click at [1285, 189] on button "More options" at bounding box center [1282, 179] width 20 height 20
click at [1302, 214] on span "Edit" at bounding box center [1308, 216] width 18 height 13
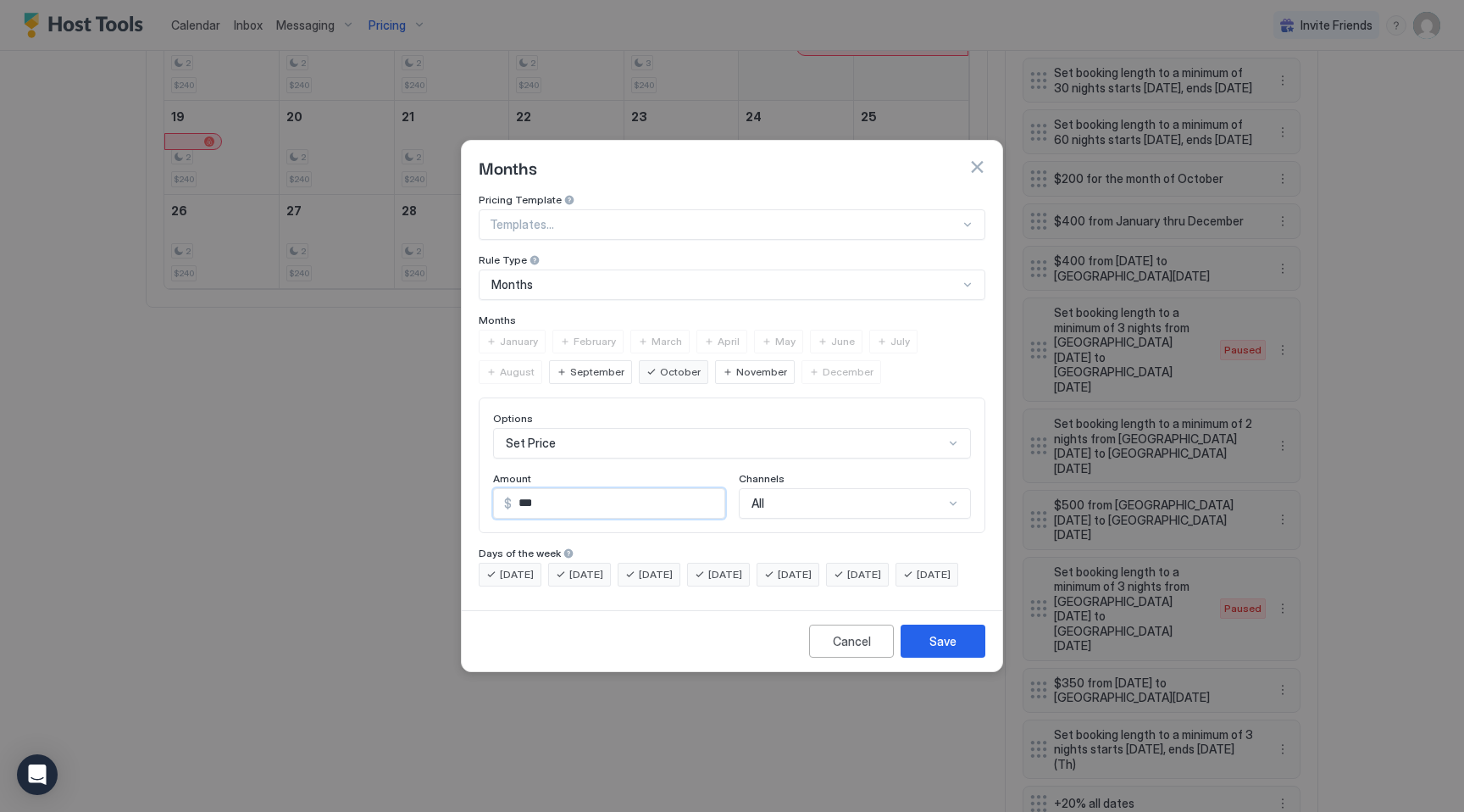
click at [528, 489] on input "***" at bounding box center [618, 503] width 212 height 29
type input "***"
click at [959, 645] on button "Save" at bounding box center [943, 641] width 85 height 33
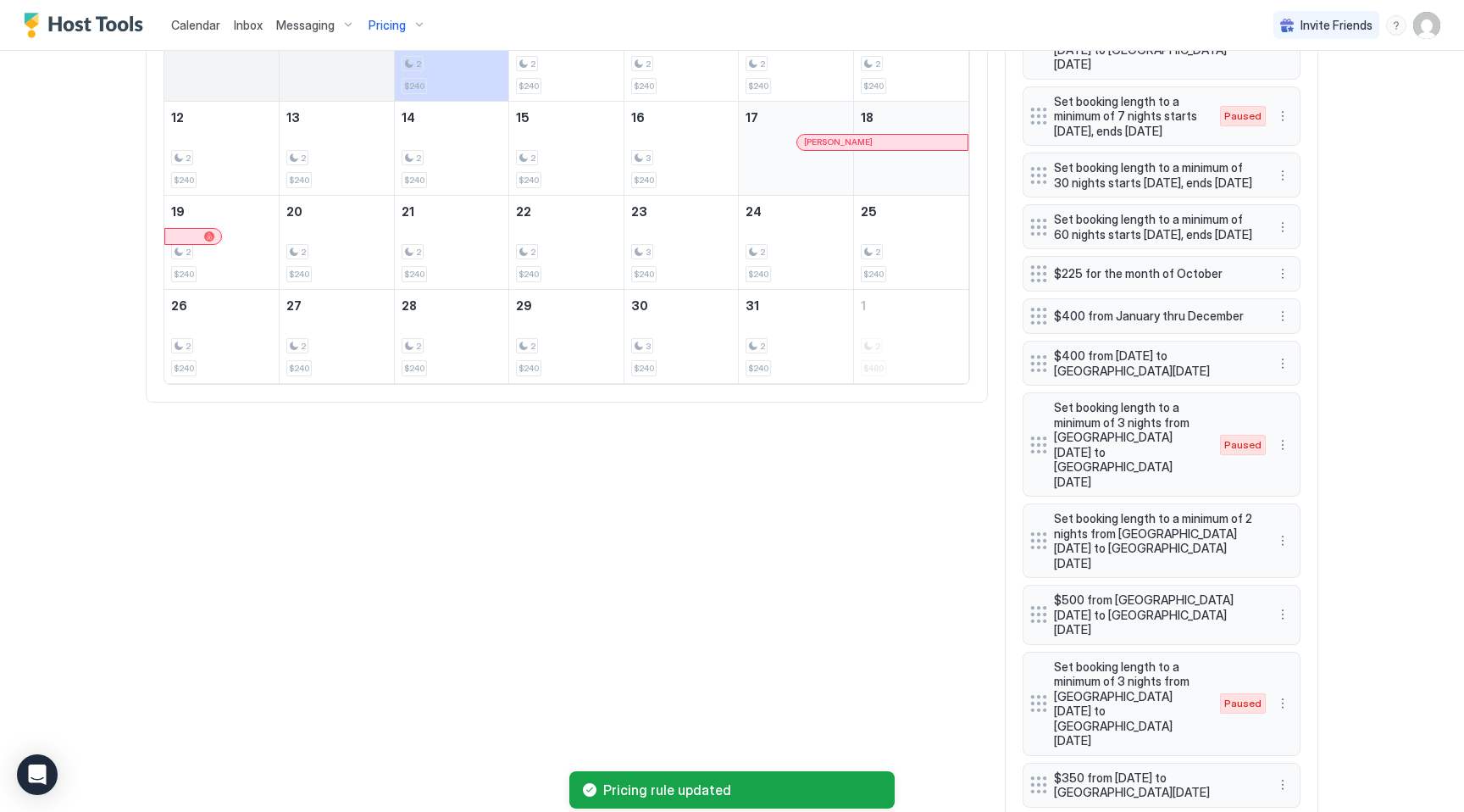
scroll to position [698, 0]
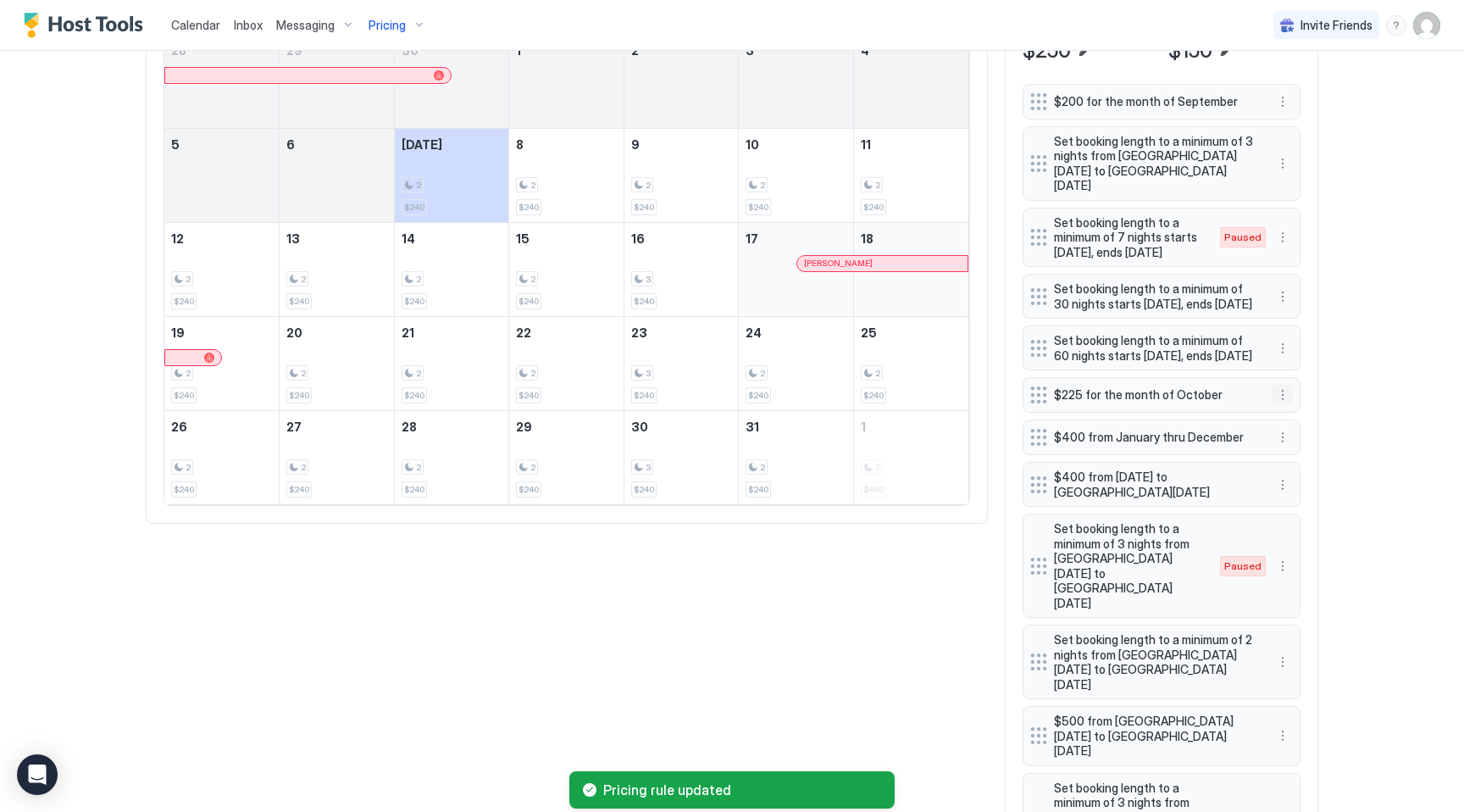
click at [1281, 405] on button "More options" at bounding box center [1282, 394] width 20 height 20
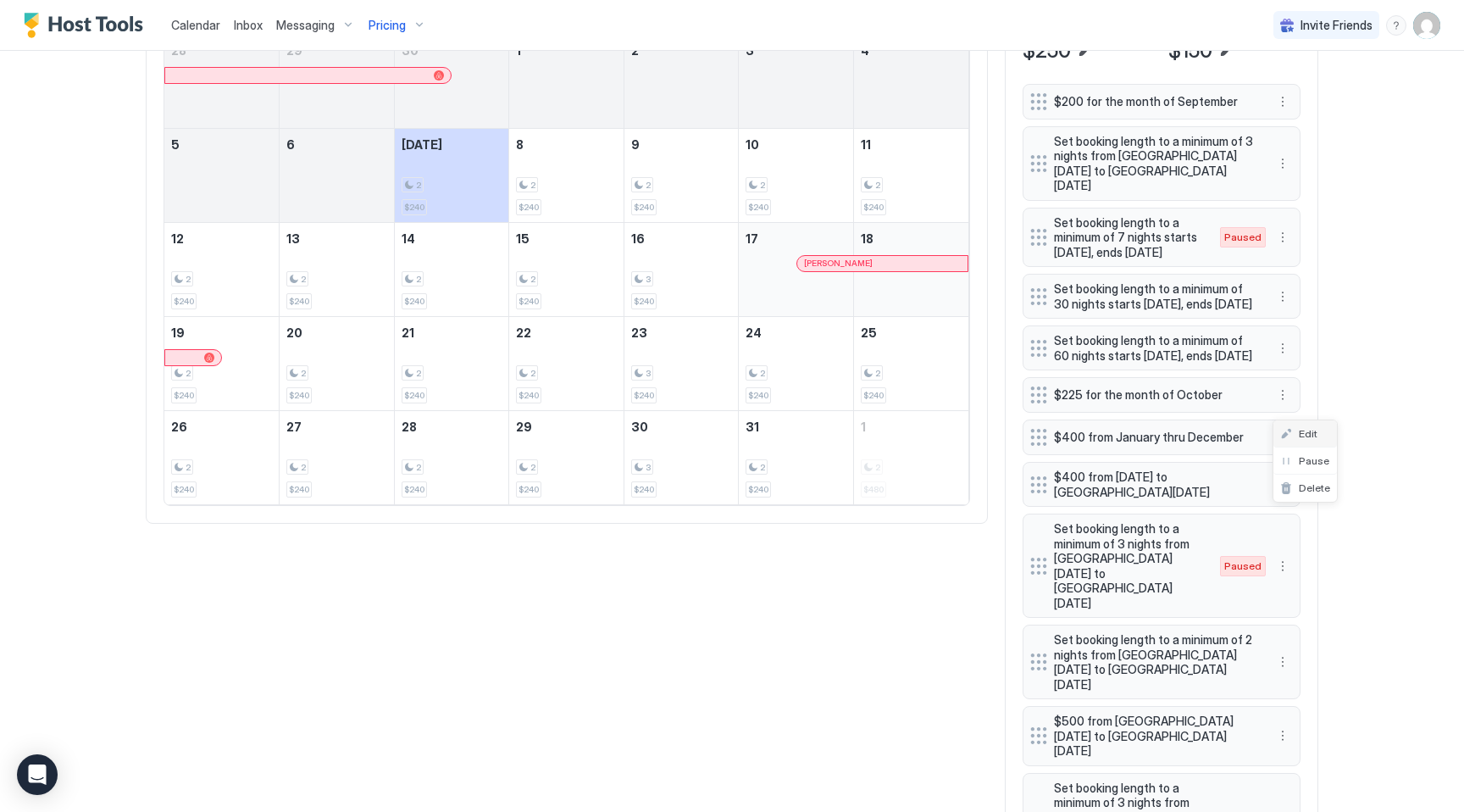
click at [1311, 437] on span "Edit" at bounding box center [1308, 433] width 18 height 13
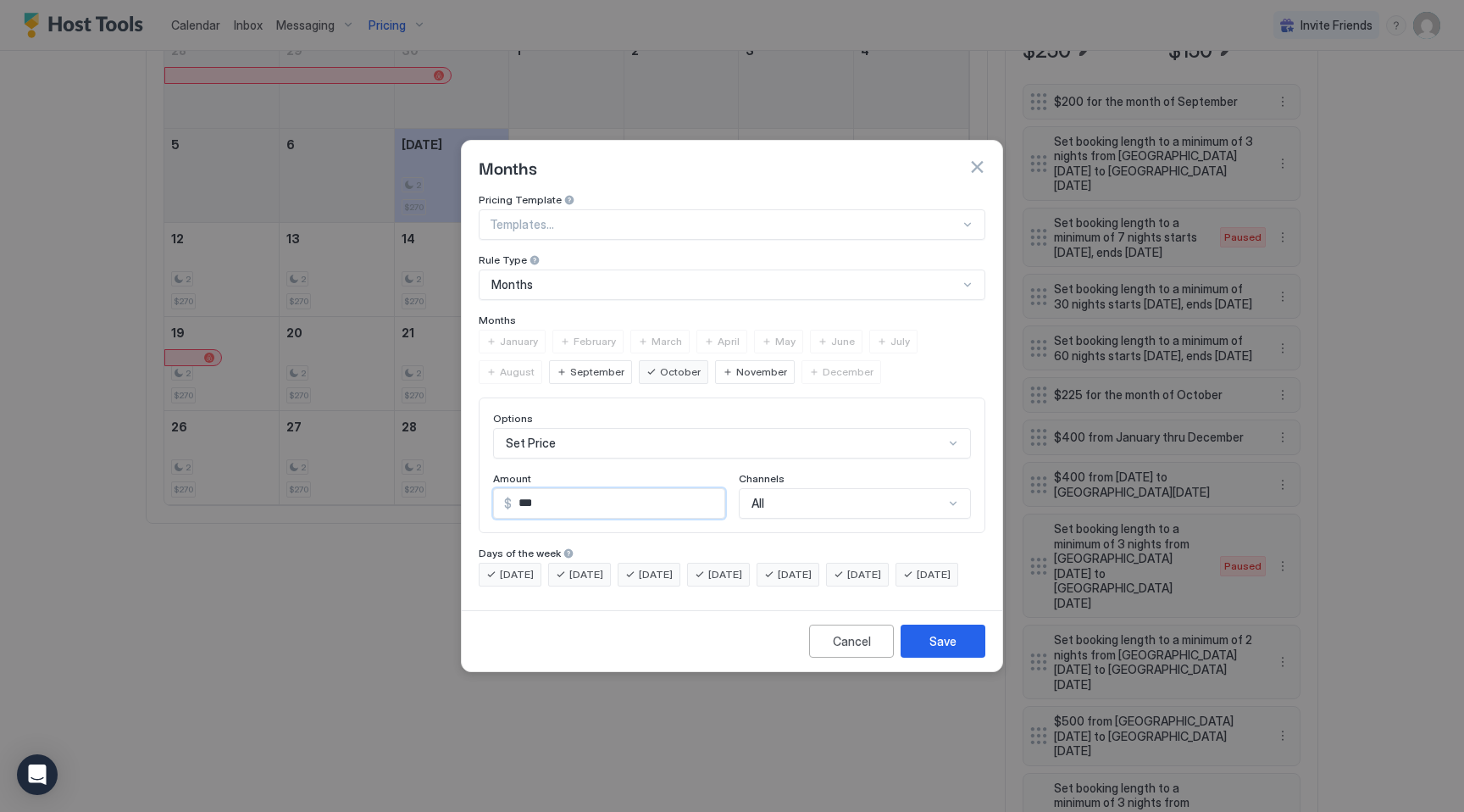
click at [538, 491] on input "***" at bounding box center [618, 503] width 212 height 29
type input "***"
click at [948, 650] on div "Save" at bounding box center [943, 641] width 27 height 17
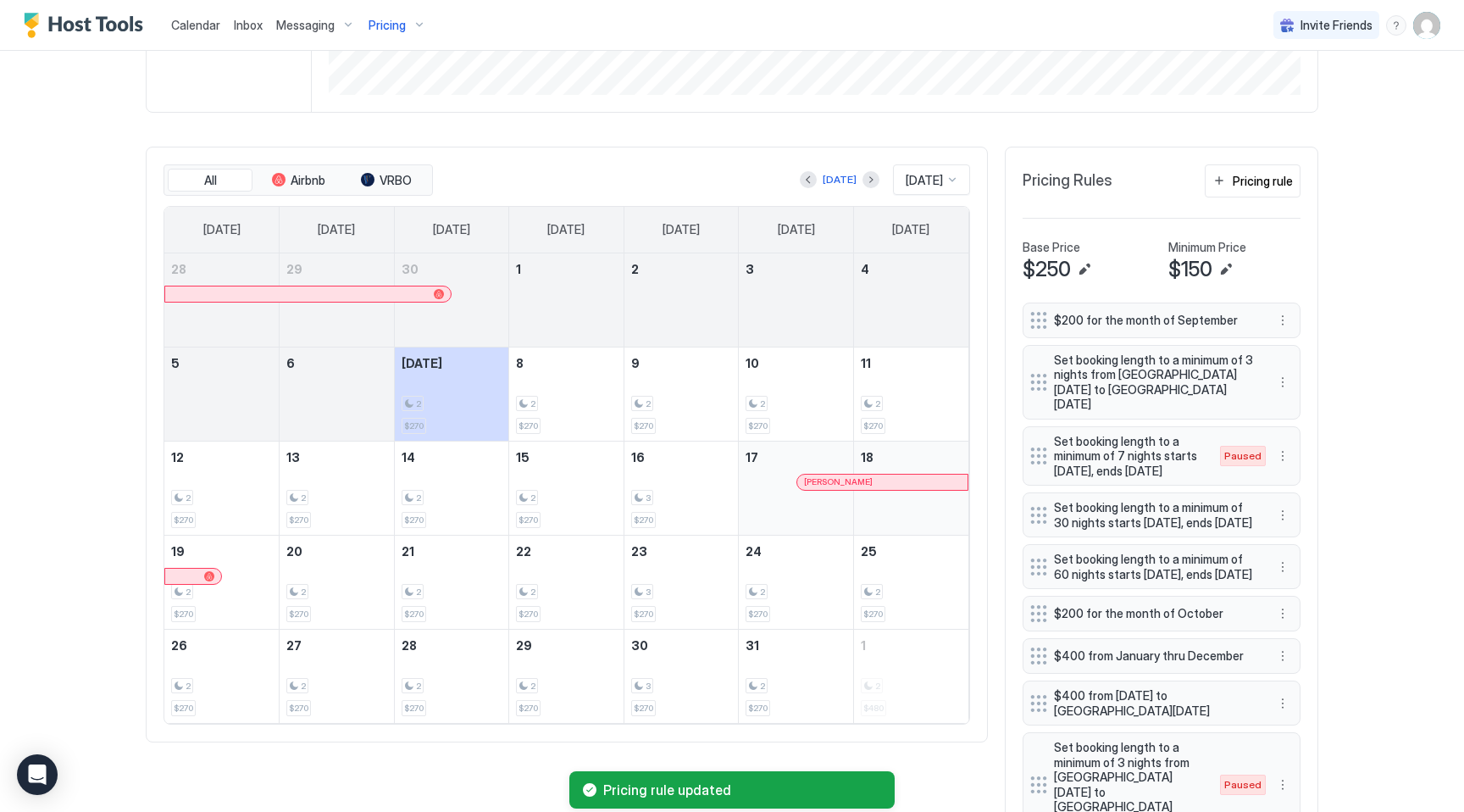
scroll to position [402, 0]
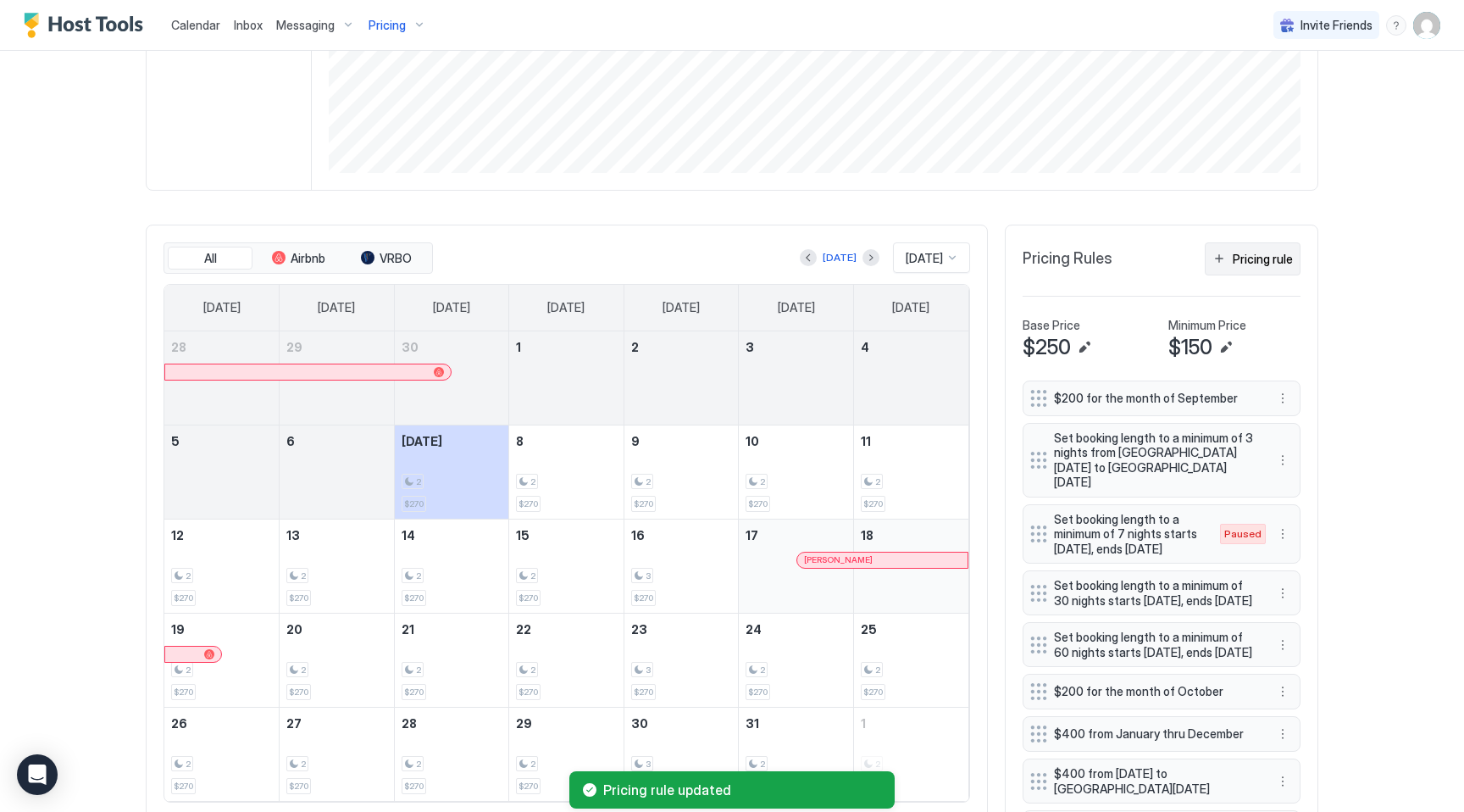
click at [1264, 254] on div "Pricing rule" at bounding box center [1263, 259] width 60 height 17
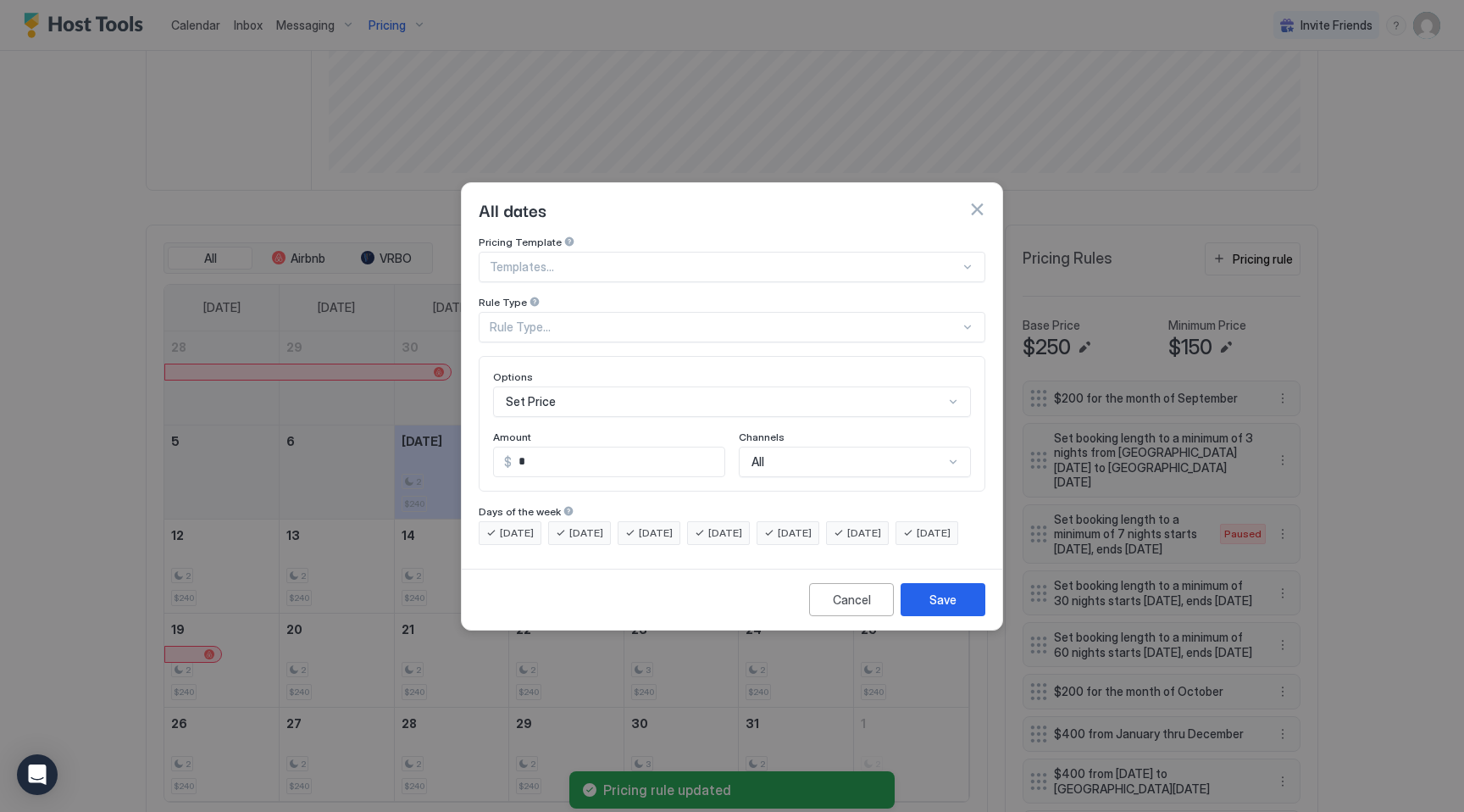
click at [513, 320] on div "Rule Type..." at bounding box center [724, 327] width 470 height 15
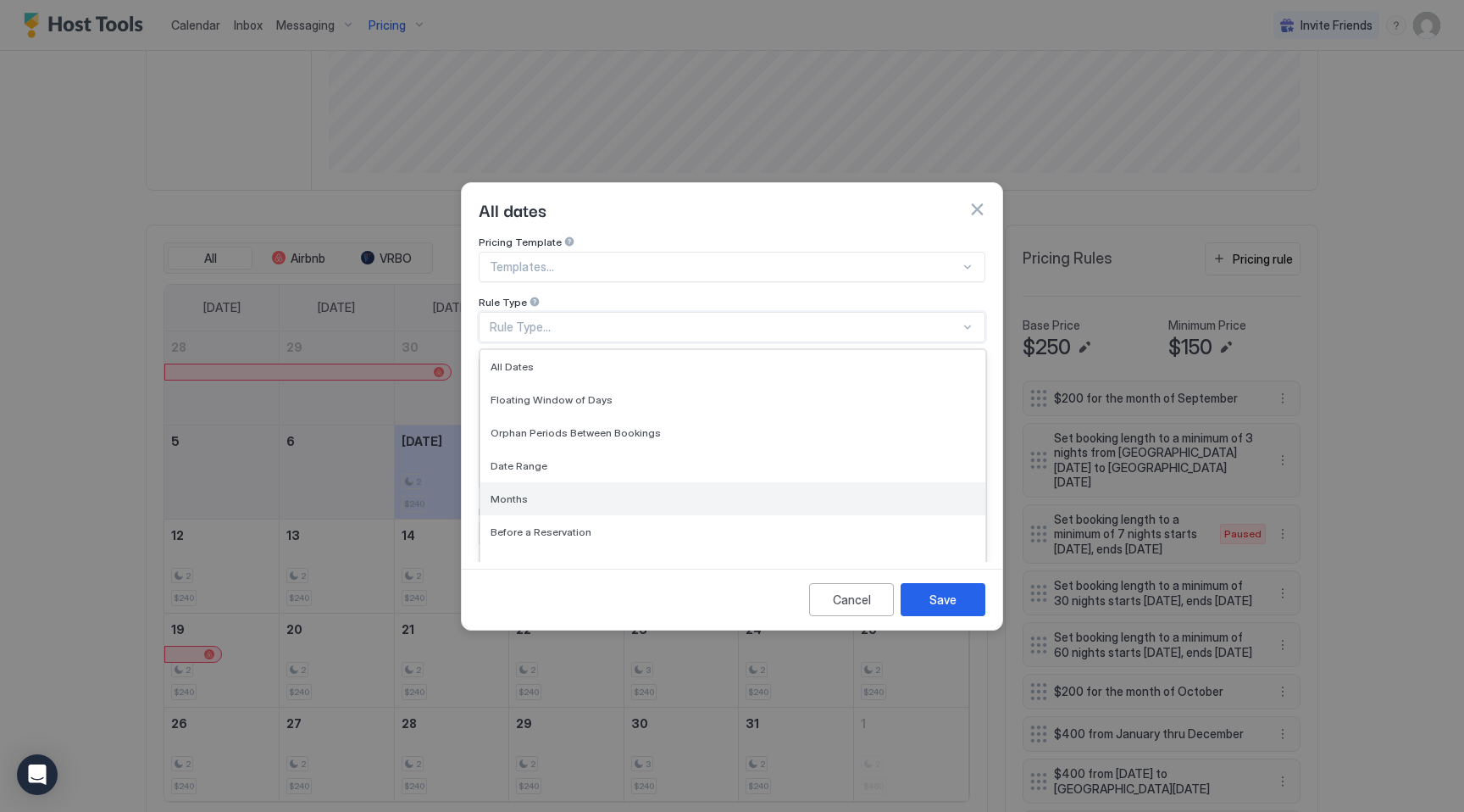
click at [531, 482] on div "Months" at bounding box center [732, 498] width 505 height 33
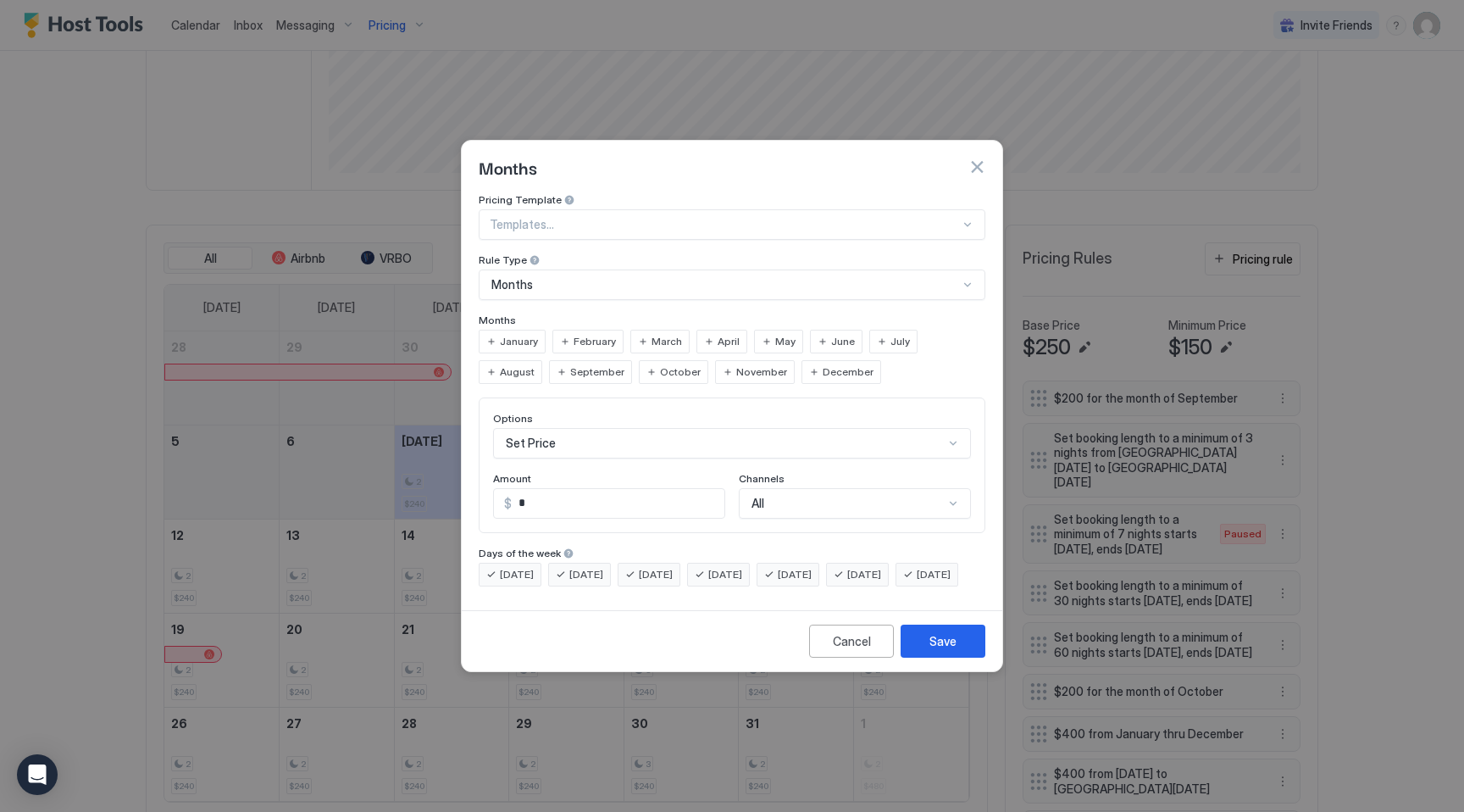
click at [660, 364] on span "October" at bounding box center [680, 372] width 41 height 15
click at [511, 567] on span "[DATE]" at bounding box center [517, 574] width 34 height 15
click at [588, 567] on span "[DATE]" at bounding box center [586, 574] width 34 height 15
click at [653, 567] on span "[DATE]" at bounding box center [656, 574] width 34 height 15
click at [743, 567] on span "[DATE]" at bounding box center [724, 574] width 34 height 15
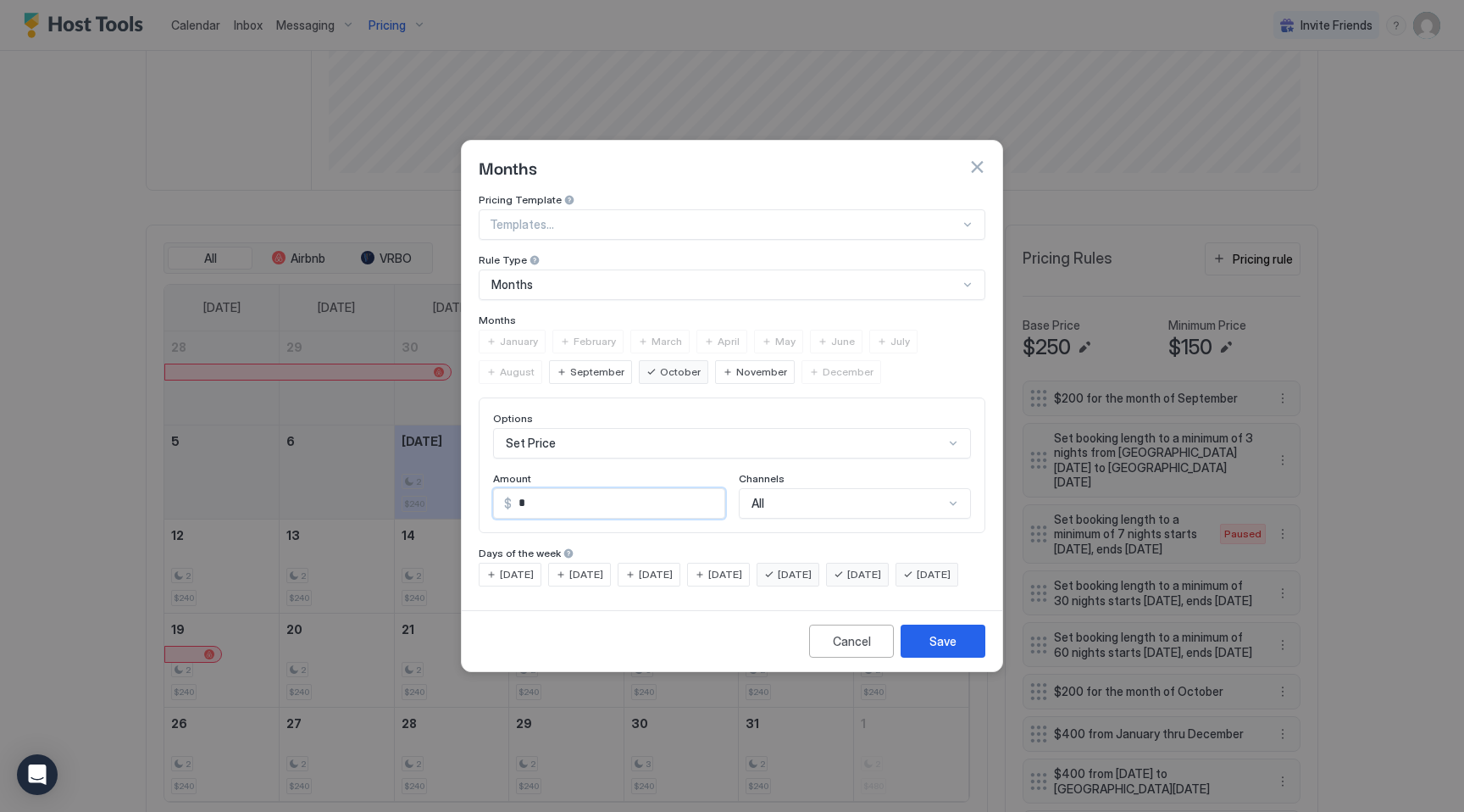
click at [563, 489] on input "*" at bounding box center [618, 503] width 212 height 29
type input "***"
click at [935, 650] on div "Save" at bounding box center [943, 641] width 27 height 17
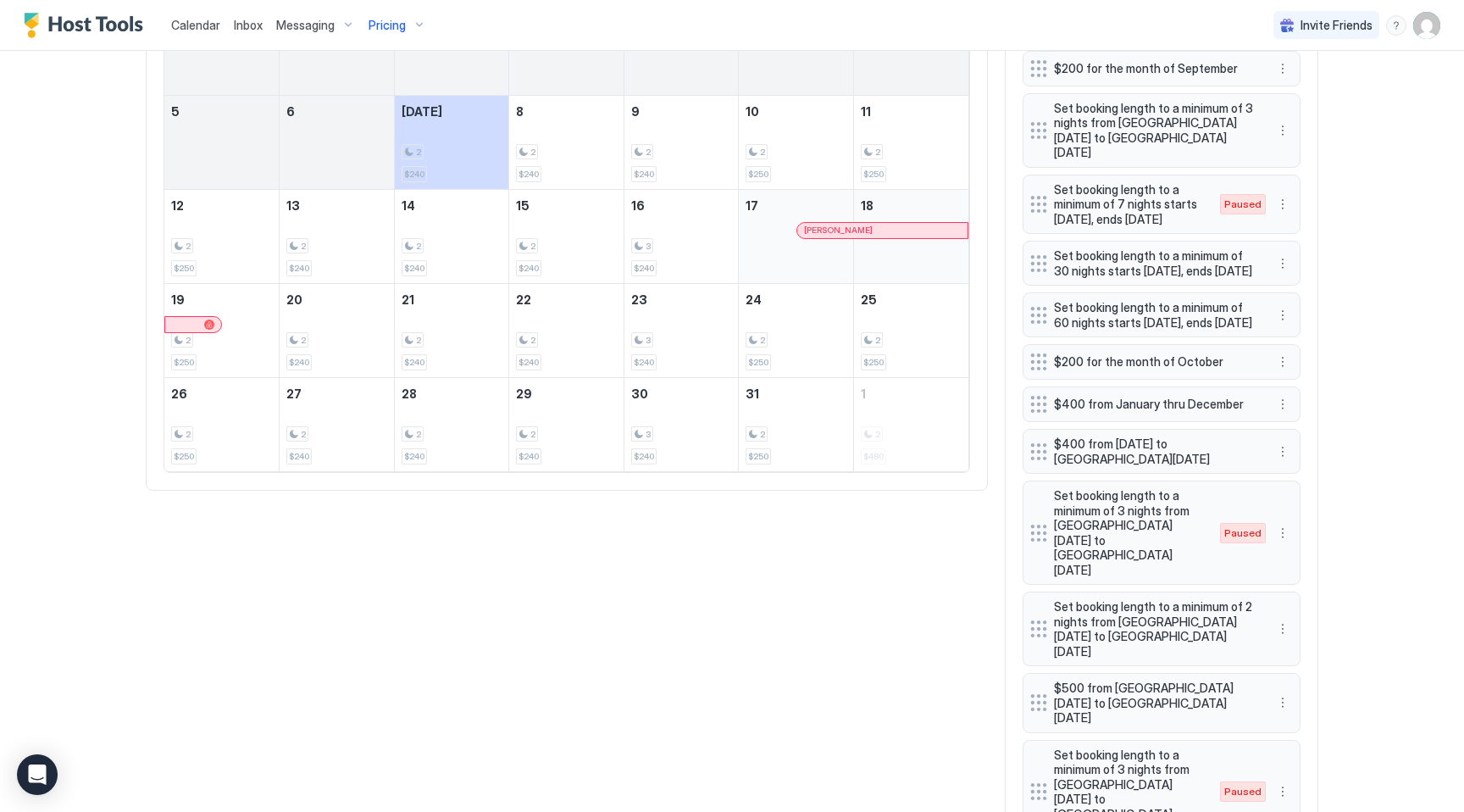
scroll to position [966, 0]
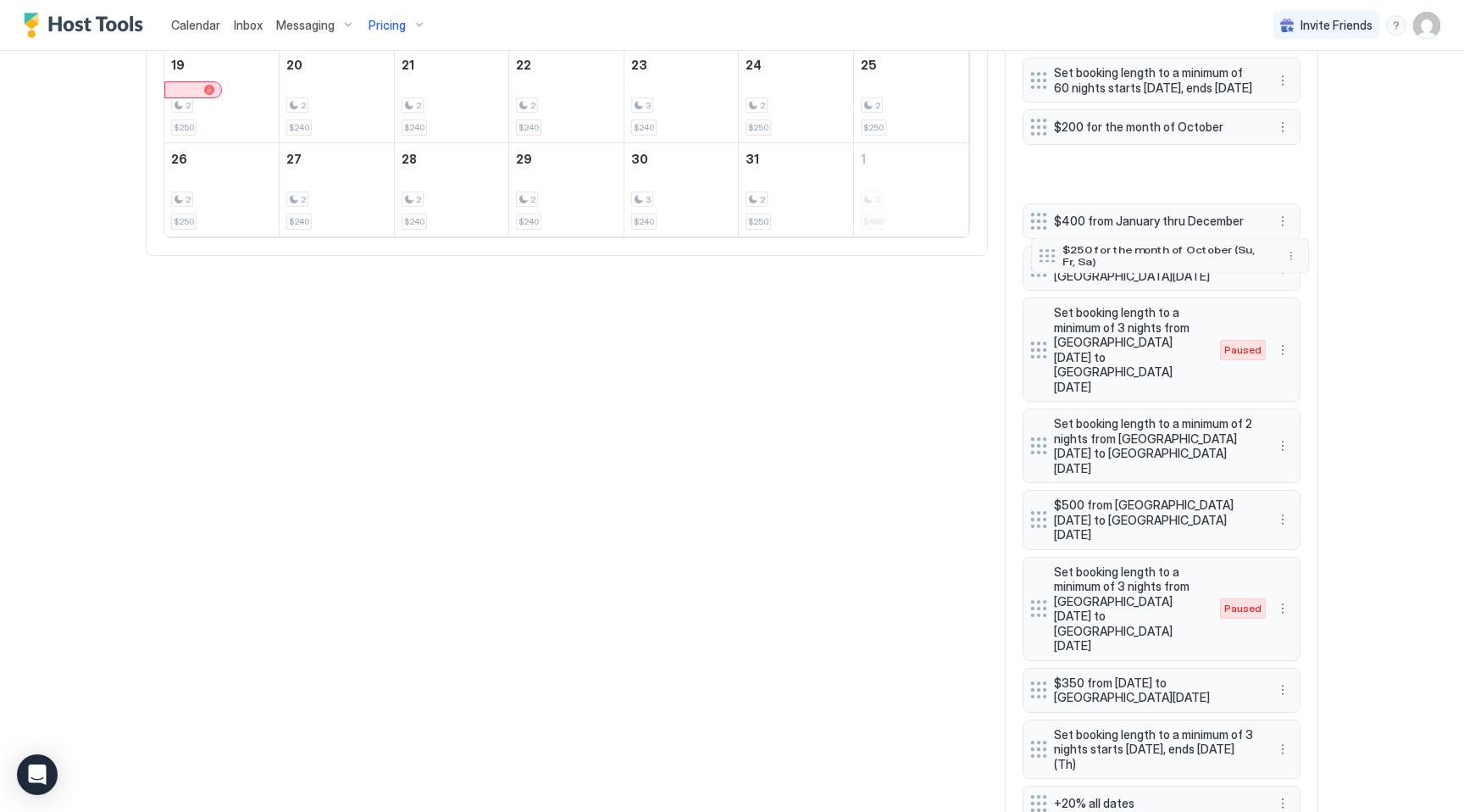
drag, startPoint x: 1033, startPoint y: 726, endPoint x: 1042, endPoint y: 183, distance: 543.1
click at [1042, 249] on div at bounding box center [1048, 256] width 17 height 14
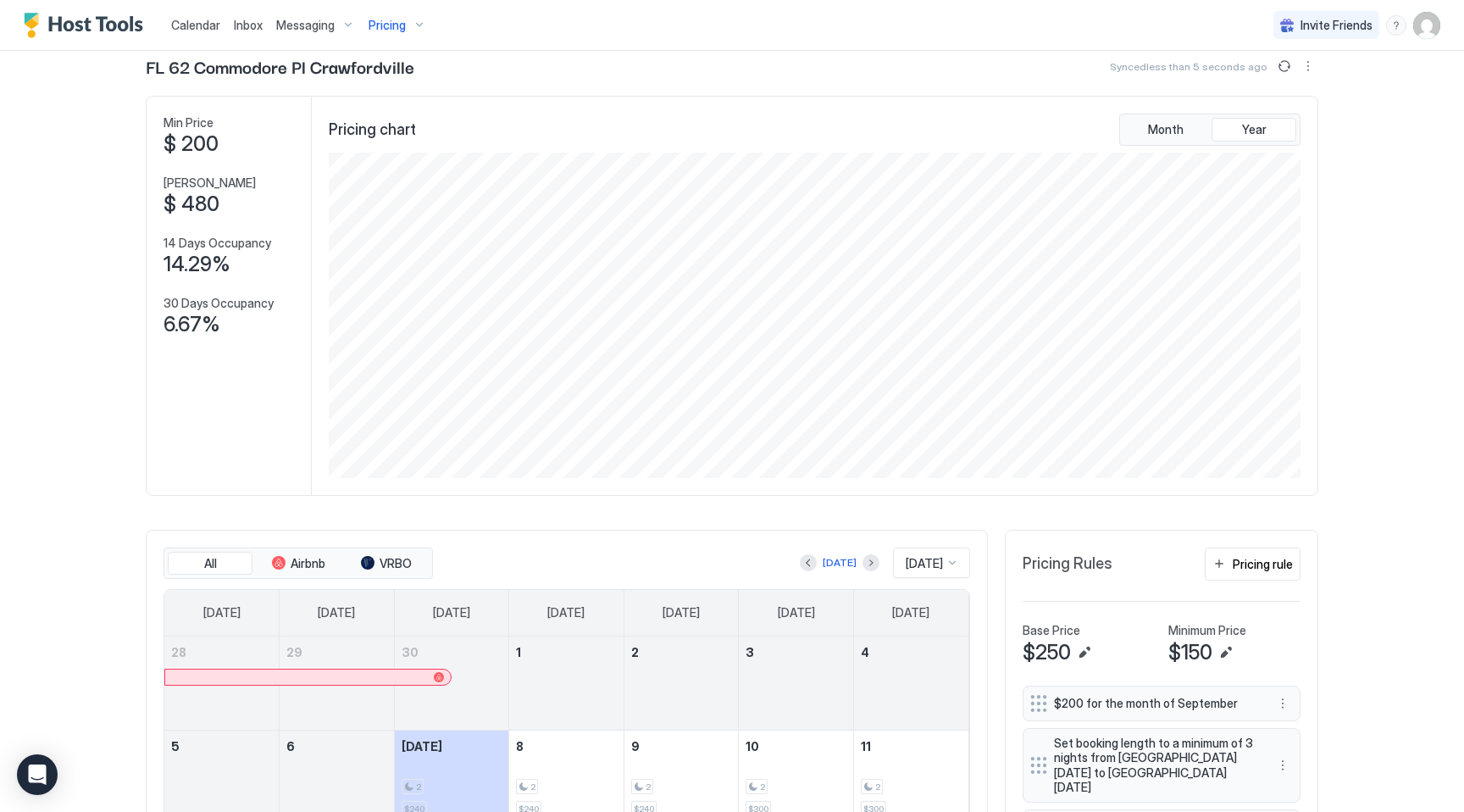
scroll to position [133, 0]
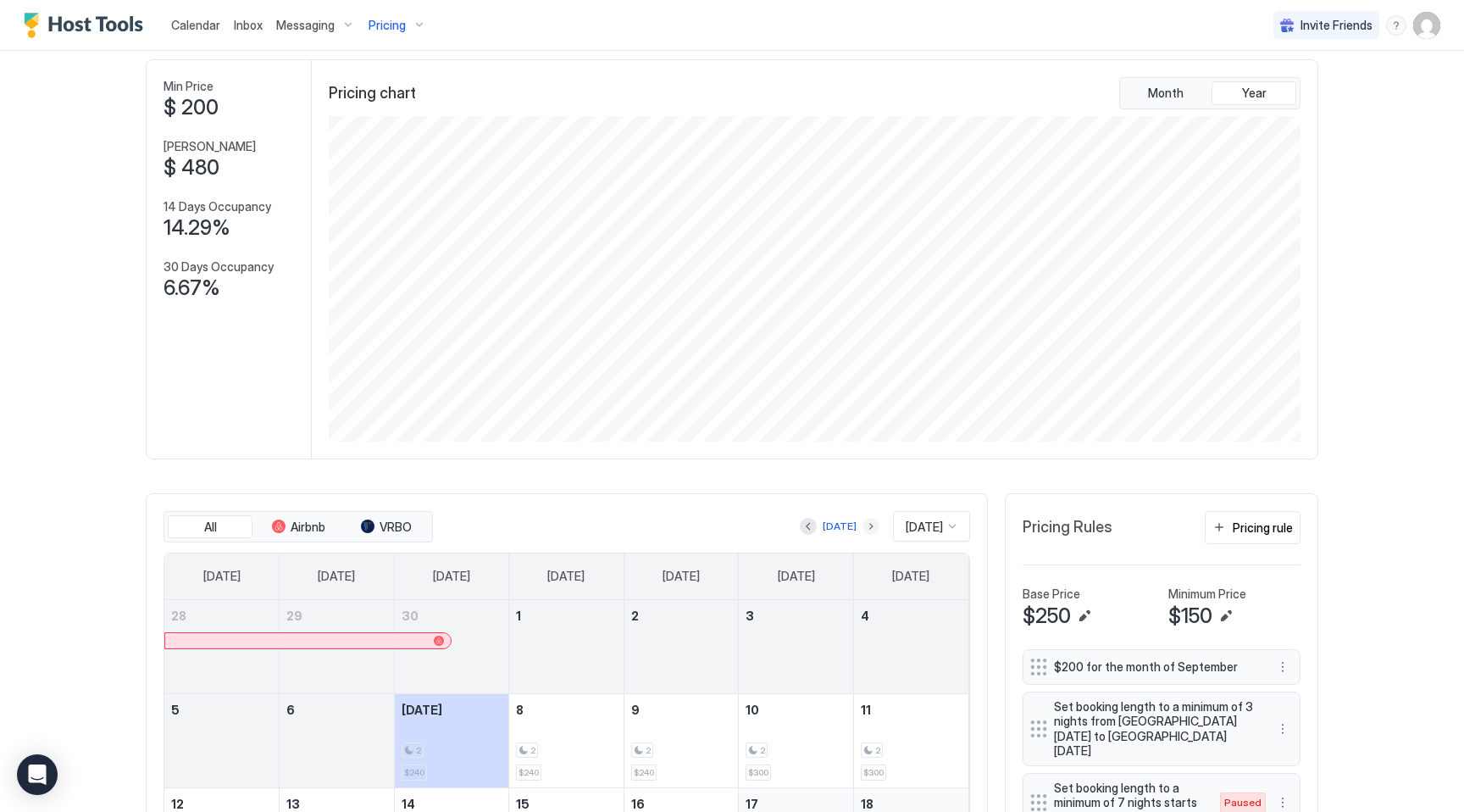
click at [862, 525] on button "Next month" at bounding box center [871, 526] width 17 height 17
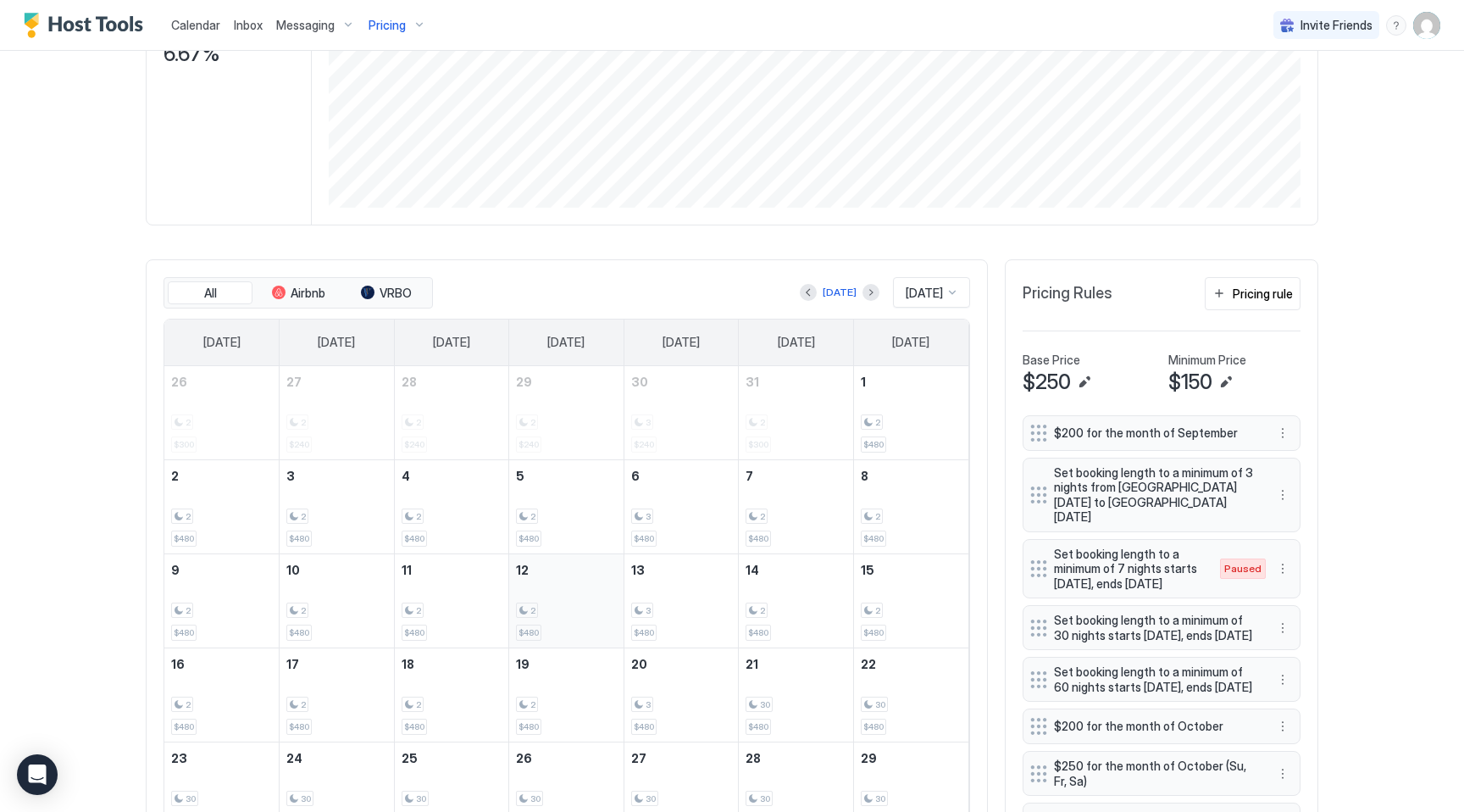
scroll to position [0, 0]
